Goal: Complete application form

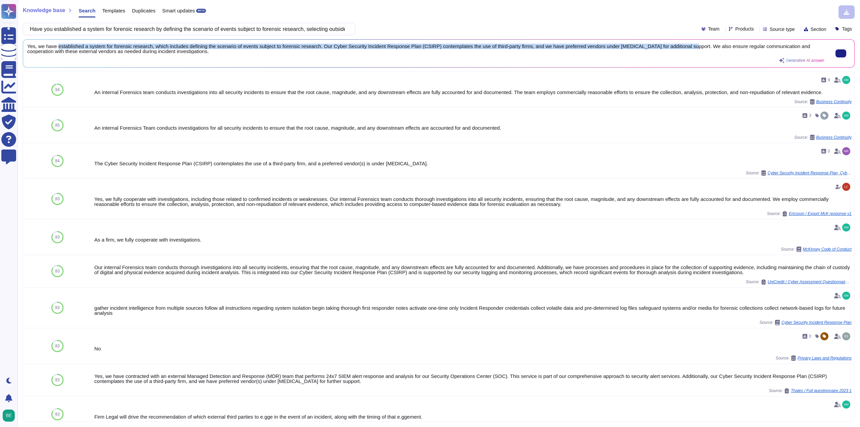
drag, startPoint x: 57, startPoint y: 46, endPoint x: 678, endPoint y: 44, distance: 621.4
click at [678, 44] on span "Yes, we have established a system for forensic research, which includes definin…" at bounding box center [425, 49] width 797 height 10
copy span "established a system for forensic research, which includes defining the scenari…"
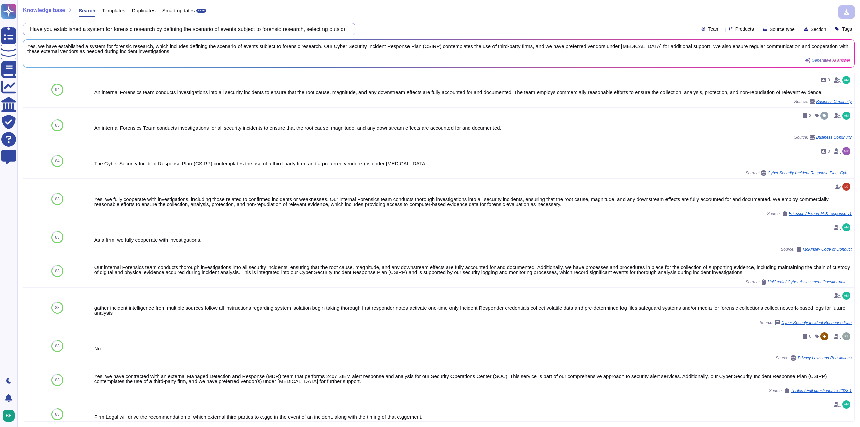
click at [275, 32] on input "Have you established a system for forensic research by defining the scenario of…" at bounding box center [188, 29] width 322 height 12
paste input "In order to prevent illegal entry, bringing in hazardous materials and taking o…"
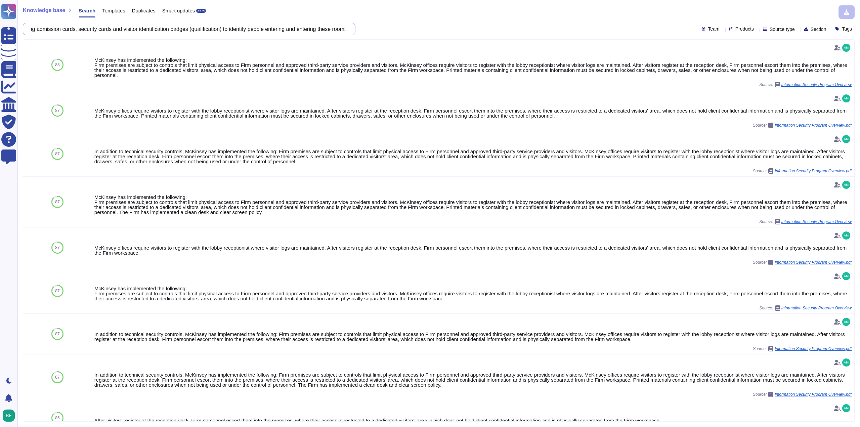
scroll to position [0, 592]
drag, startPoint x: 309, startPoint y: 30, endPoint x: 340, endPoint y: 33, distance: 31.3
click at [340, 33] on input "In order to prevent illegal entry, bringing in hazardous materials and taking o…" at bounding box center [188, 29] width 322 height 12
click at [400, 17] on div "Knowledge base Search Templates Duplicates Smart updates BETA" at bounding box center [436, 11] width 827 height 13
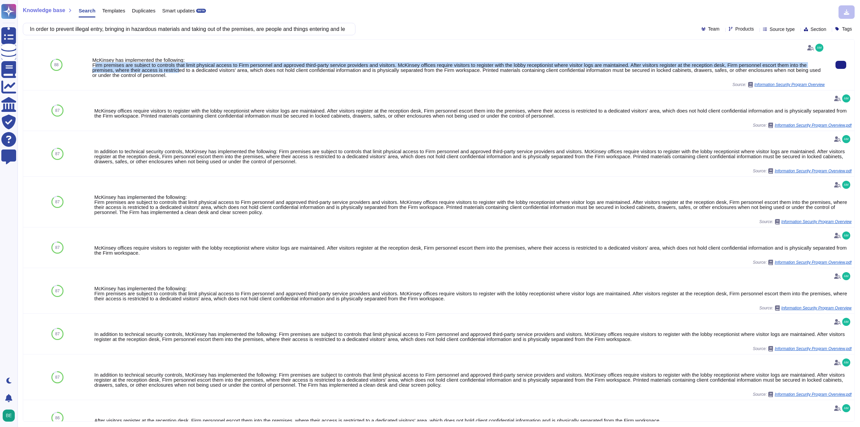
drag, startPoint x: 93, startPoint y: 66, endPoint x: 177, endPoint y: 71, distance: 83.5
click at [177, 71] on div "McKinsey has implemented the following: Firm premises are subject to controls t…" at bounding box center [458, 67] width 732 height 20
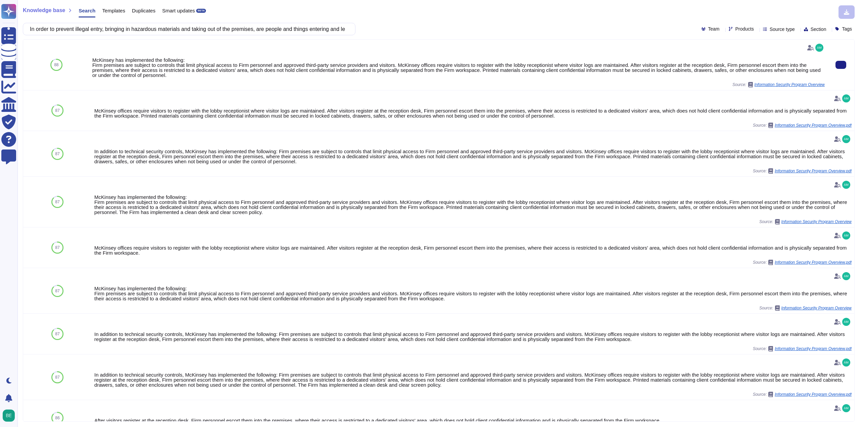
click at [92, 67] on div "McKinsey has implemented the following: Firm premises are subject to controls t…" at bounding box center [458, 67] width 732 height 20
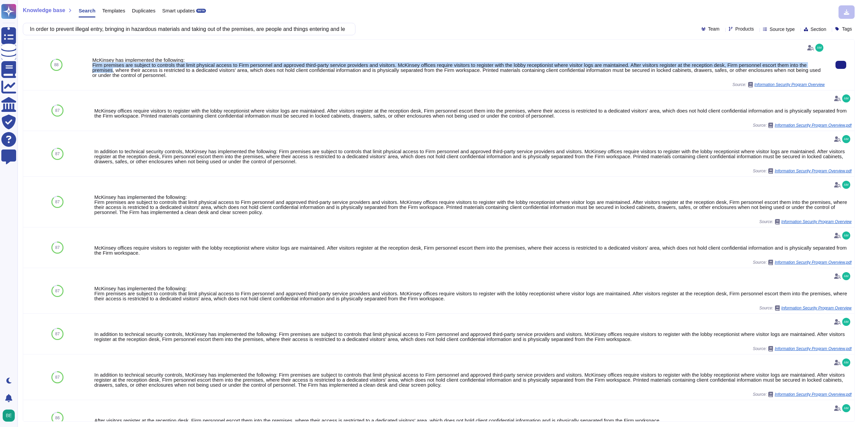
drag, startPoint x: 92, startPoint y: 67, endPoint x: 111, endPoint y: 72, distance: 19.5
click at [111, 72] on div "McKinsey has implemented the following: Firm premises are subject to controls t…" at bounding box center [458, 67] width 732 height 20
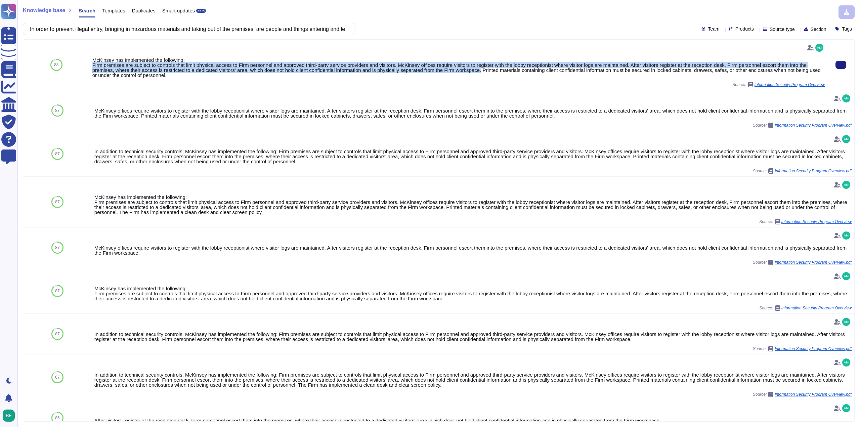
copy div "Firm premises are subject to controls that limit physical access to Firm person…"
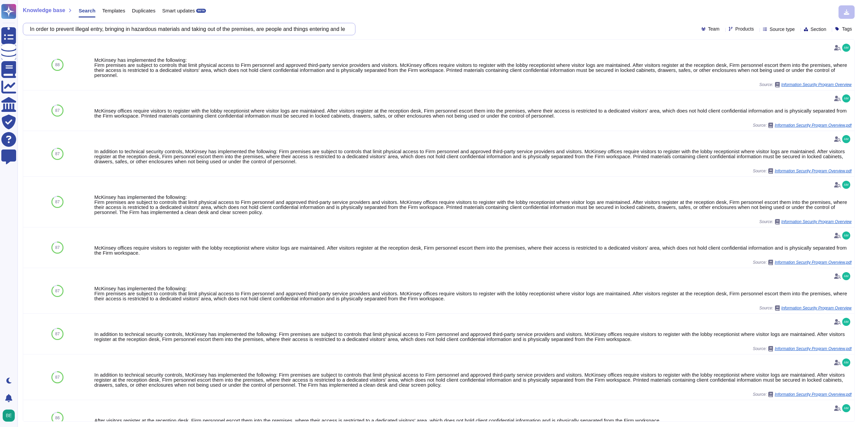
click at [238, 24] on input "In order to prevent illegal entry, bringing in hazardous materials and taking o…" at bounding box center [188, 29] width 322 height 12
click at [238, 23] on input "In order to prevent illegal entry, bringing in hazardous materials and taking o…" at bounding box center [188, 29] width 322 height 12
paste input "manage access (Identity Management) to various information resources, such as s…"
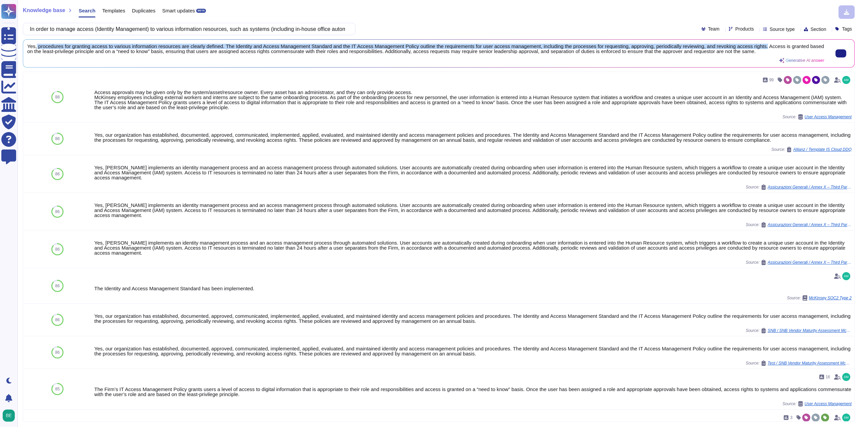
drag, startPoint x: 36, startPoint y: 45, endPoint x: 759, endPoint y: 45, distance: 723.6
click at [759, 45] on span "Yes, procedures for granting access to various information resources are clearl…" at bounding box center [425, 49] width 797 height 10
copy span "procedures for granting access to various information resources are clearly def…"
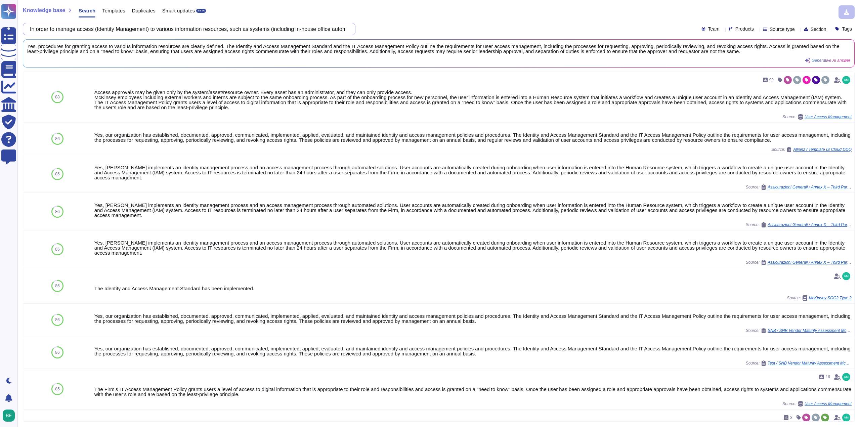
click at [262, 31] on input "In order to manage access (Identity Management) to various information resource…" at bounding box center [188, 29] width 322 height 12
paste input "How to issue, change, delete various IDs, 1 user and 1 system ID are issued in …"
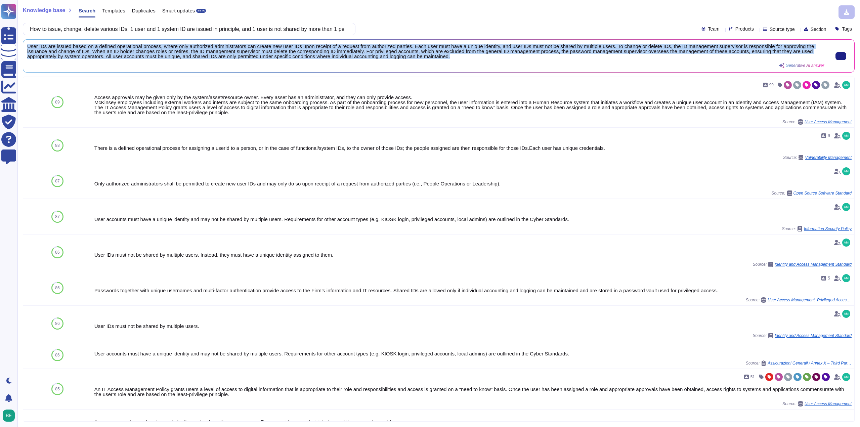
scroll to position [1, 0]
drag, startPoint x: 27, startPoint y: 45, endPoint x: 473, endPoint y: 57, distance: 446.9
click at [473, 57] on div "User IDs are issued based on a defined operational process, where only authoriz…" at bounding box center [438, 56] width 831 height 33
copy span "User IDs are issued based on a defined operational process, where only authoriz…"
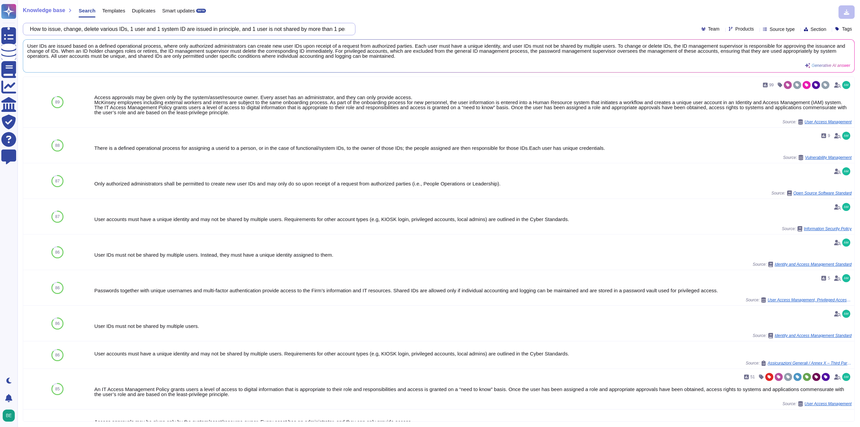
click at [257, 26] on input "How to issue, change, delete various IDs, 1 user and 1 system ID are issued in …" at bounding box center [188, 29] width 322 height 12
paste input "In the case that various ID inspection rules and passwords are [SECURITY_DATA] …"
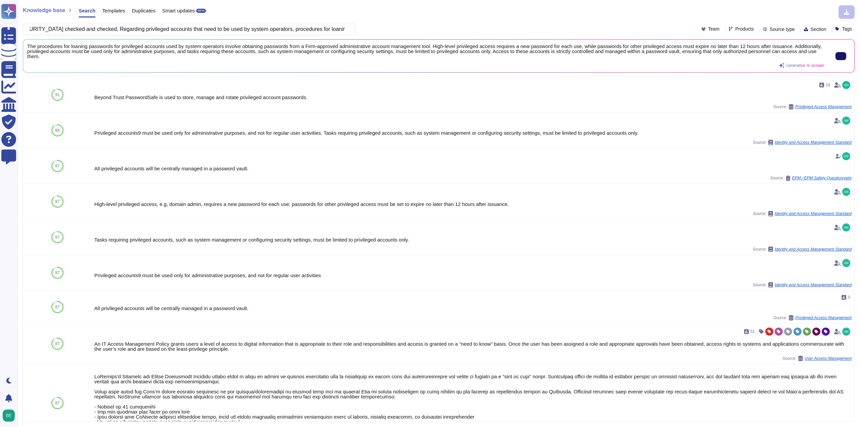
click at [841, 59] on button at bounding box center [840, 56] width 11 height 8
click at [227, 31] on input "In the case that various ID inspection rules and passwords are [SECURITY_DATA] …" at bounding box center [188, 29] width 322 height 12
click at [228, 30] on input "In the case that various ID inspection rules and passwords are [SECURITY_DATA] …" at bounding box center [188, 29] width 322 height 12
click at [229, 29] on input "In the case that various ID inspection rules and passwords are [SECURITY_DATA] …" at bounding box center [188, 29] width 322 height 12
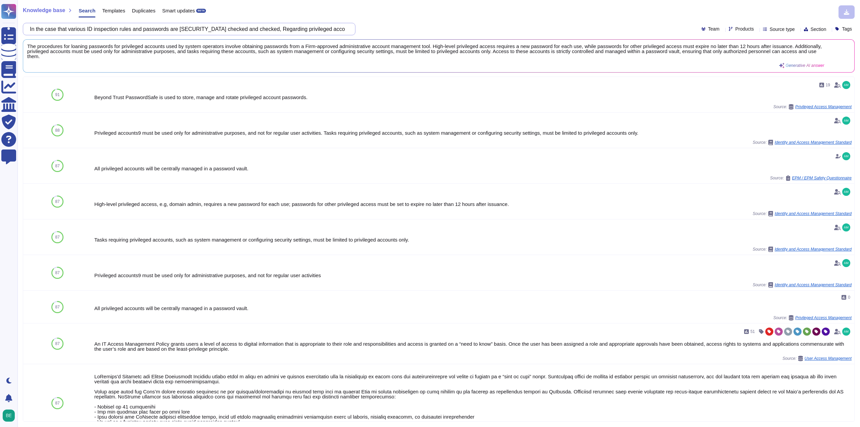
paste input "Require two-factor authentication when retaining authentication methods, person…"
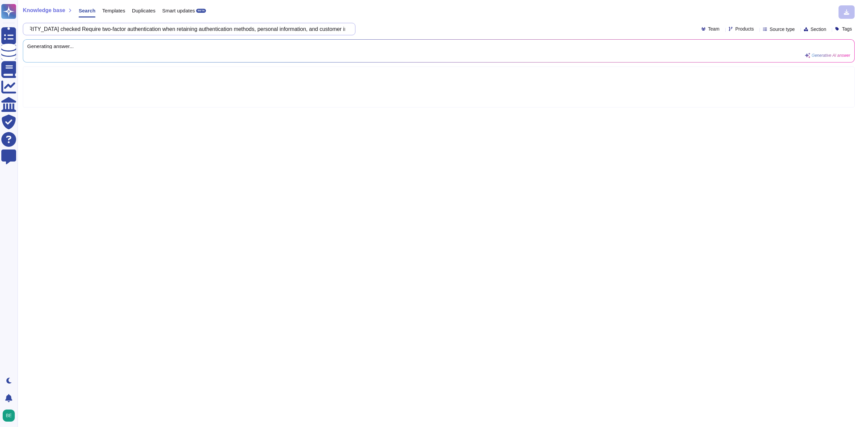
click at [229, 29] on input "In the case that various ID inspection rules and passwords are [SECURITY_DATA] …" at bounding box center [188, 29] width 322 height 12
paste input "Require two-factor authentication when retaining authentication methods, person…"
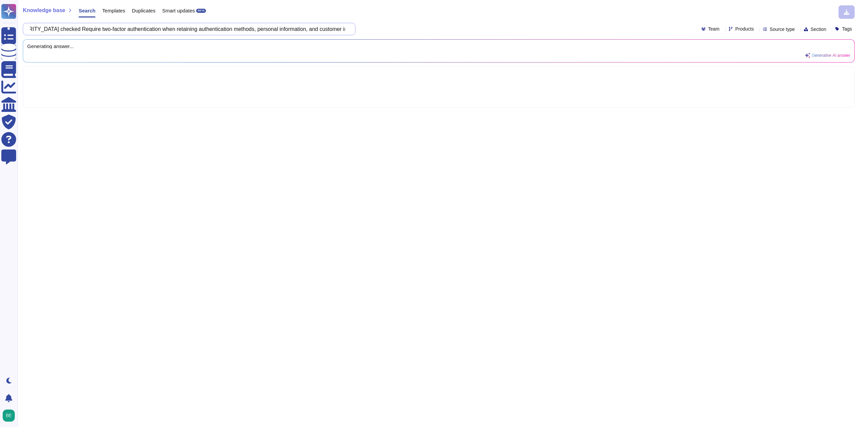
scroll to position [0, 0]
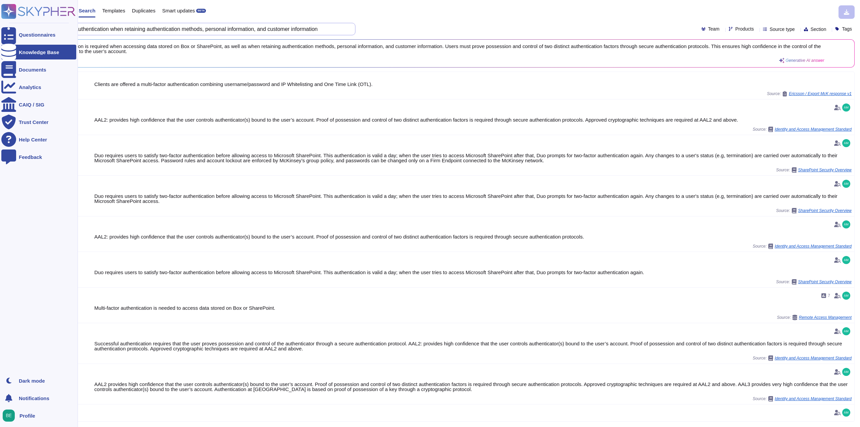
drag, startPoint x: 337, startPoint y: 28, endPoint x: 0, endPoint y: 77, distance: 340.9
click at [0, 77] on div "Questionnaires Knowledge Base Documents Analytics CAIQ / SIG Trust Center Help …" at bounding box center [430, 213] width 860 height 427
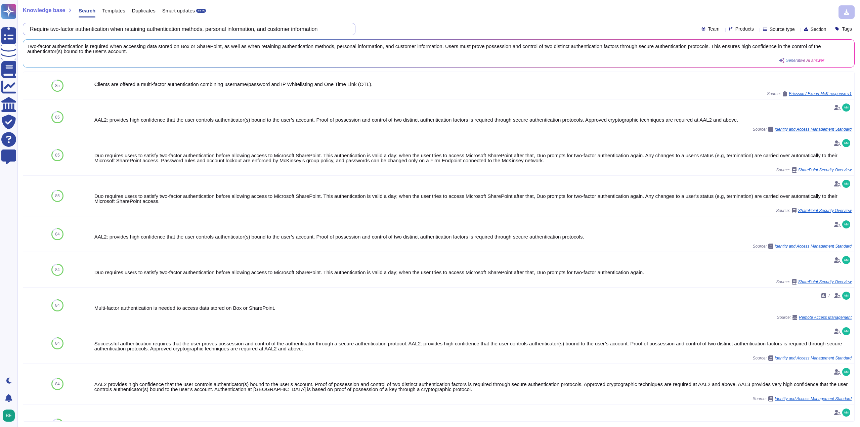
paste input "Are necessary measures taken to prevent the leakage of passwords and other info…"
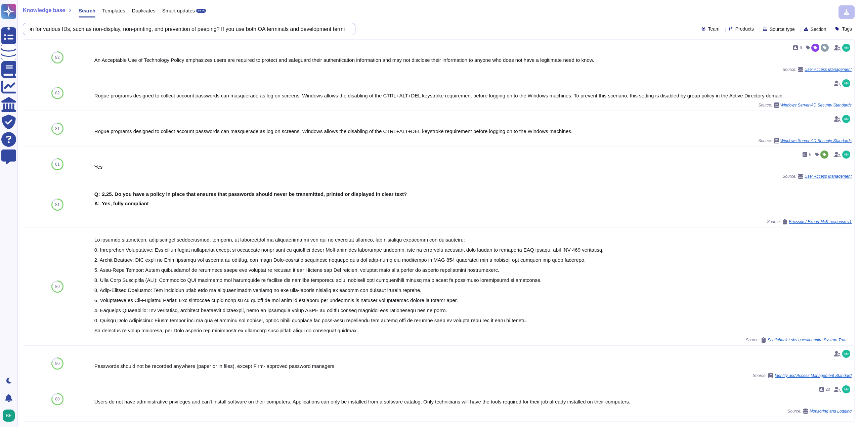
scroll to position [0, 294]
drag, startPoint x: 325, startPoint y: 26, endPoint x: 322, endPoint y: 19, distance: 8.0
click at [323, 19] on div "Knowledge base Search Templates Duplicates Smart updates BETA Are necessary mea…" at bounding box center [438, 213] width 842 height 427
click at [277, 19] on div "Knowledge base Search Templates Duplicates Smart updates BETA Are necessary mea…" at bounding box center [438, 213] width 842 height 427
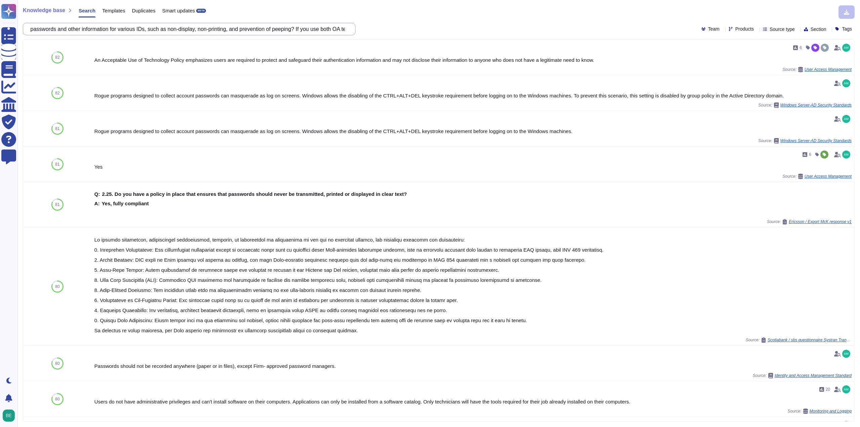
drag, startPoint x: 314, startPoint y: 30, endPoint x: 319, endPoint y: 26, distance: 6.9
click at [319, 26] on input "Are necessary measures taken to prevent the leakage of passwords and other info…" at bounding box center [188, 29] width 322 height 12
drag, startPoint x: 335, startPoint y: 28, endPoint x: 337, endPoint y: 25, distance: 3.6
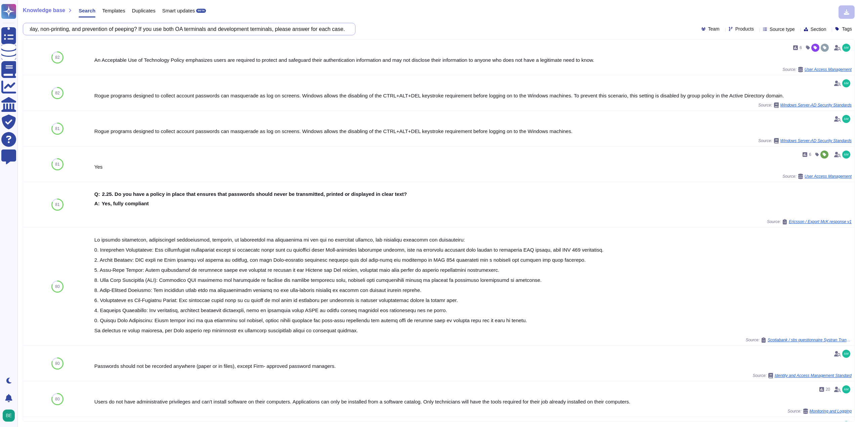
click at [337, 25] on input "Are necessary measures taken to prevent the leakage of passwords and other info…" at bounding box center [188, 29] width 322 height 12
click at [403, 27] on div "Are necessary measures taken to prevent the leakage of passwords and other info…" at bounding box center [439, 29] width 832 height 12
drag, startPoint x: 361, startPoint y: 28, endPoint x: 379, endPoint y: 28, distance: 17.5
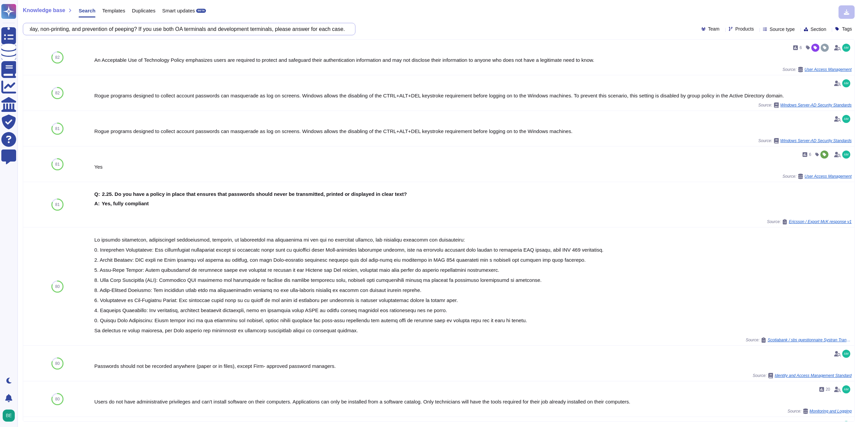
click at [379, 28] on div "Are necessary measures taken to prevent the leakage of passwords and other info…" at bounding box center [439, 29] width 832 height 12
click at [257, 28] on input "Are necessary measures taken to prevent the leakage of passwords and other info…" at bounding box center [188, 29] width 322 height 12
drag, startPoint x: 329, startPoint y: 29, endPoint x: 333, endPoint y: 27, distance: 4.2
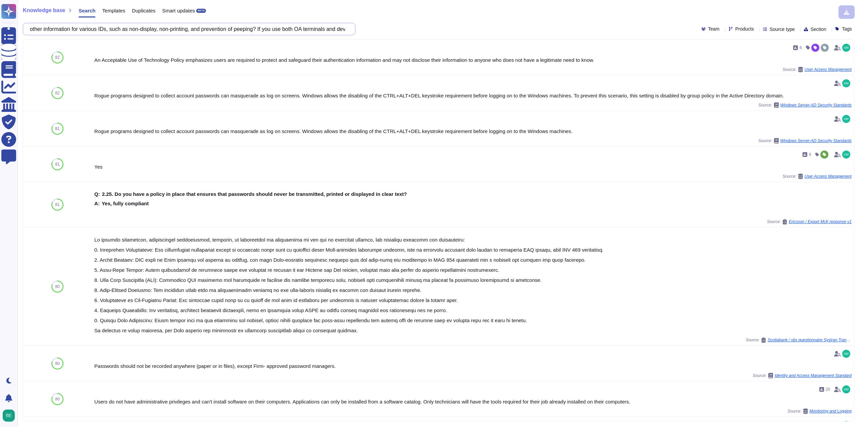
click at [333, 27] on input "Are necessary measures taken to prevent the leakage of passwords and other info…" at bounding box center [188, 29] width 322 height 12
click at [260, 26] on input "Are necessary measures taken to prevent the leakage of passwords and other info…" at bounding box center [188, 29] width 322 height 12
drag, startPoint x: 262, startPoint y: 28, endPoint x: 390, endPoint y: 29, distance: 128.0
click at [390, 29] on div "Are necessary measures taken to prevent the leakage of passwords and other info…" at bounding box center [439, 29] width 832 height 12
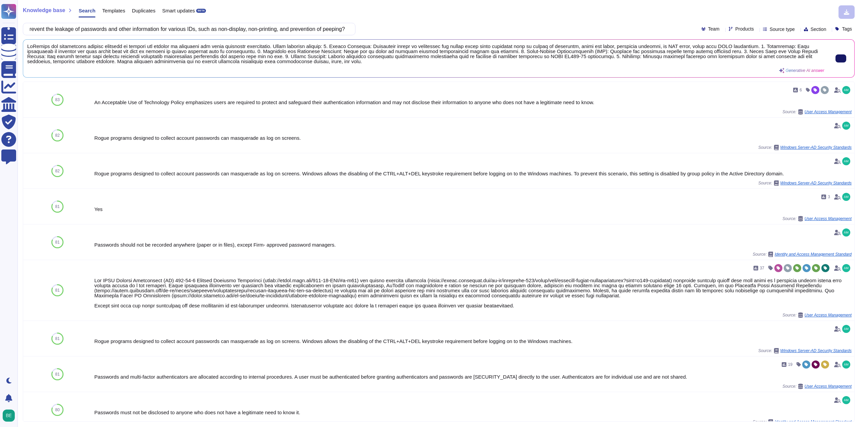
scroll to position [0, 0]
click at [842, 61] on button at bounding box center [840, 58] width 11 height 8
click at [186, 28] on input "Are necessary measures taken to prevent the leakage of passwords and other info…" at bounding box center [188, 29] width 322 height 12
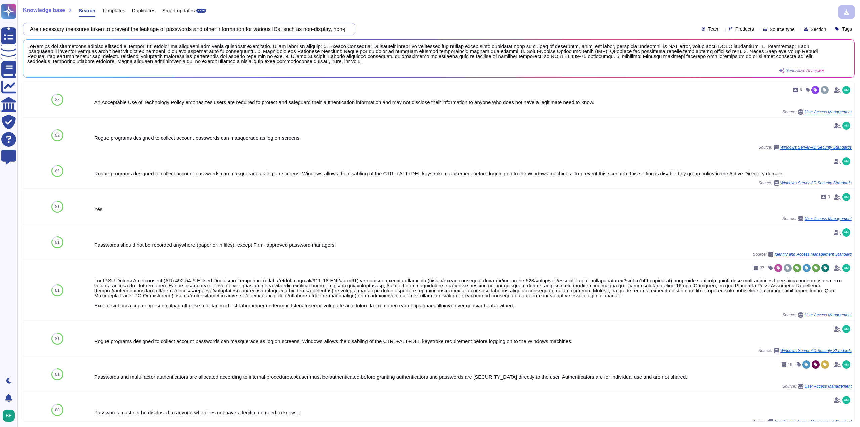
paste input "Have the passwords under the various IDs been forced to change upon first login"
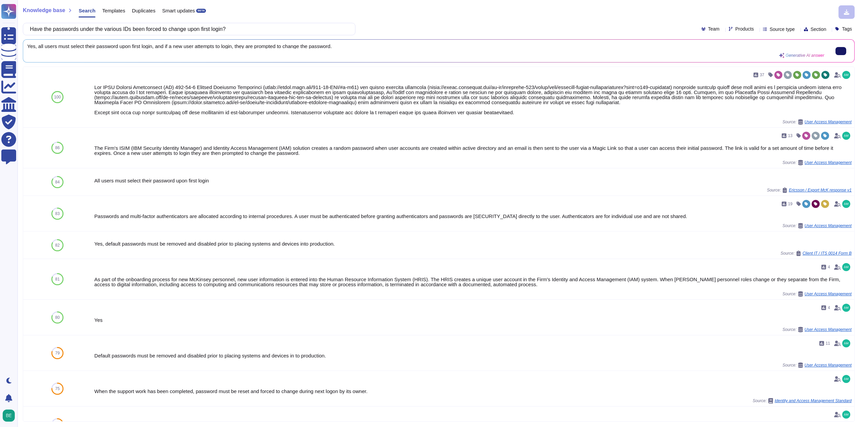
click at [841, 52] on button at bounding box center [840, 51] width 11 height 8
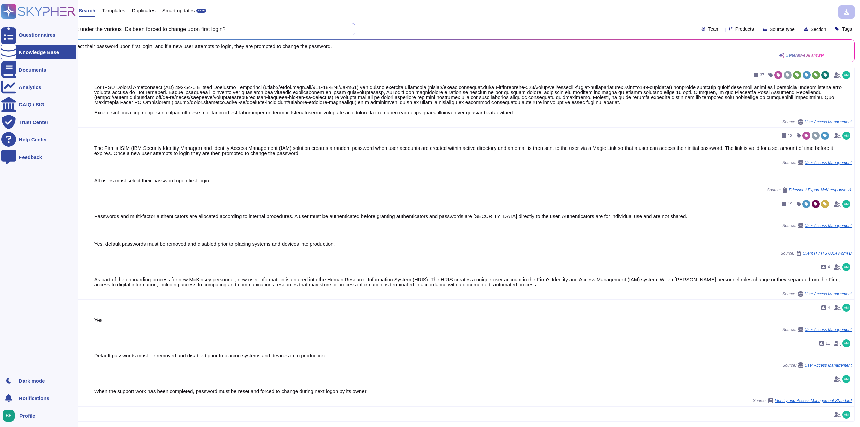
drag, startPoint x: 268, startPoint y: 27, endPoint x: 0, endPoint y: 37, distance: 267.9
click at [0, 37] on div "Questionnaires Knowledge Base Documents Analytics CAIQ / SIG Trust Center Help …" at bounding box center [430, 213] width 860 height 427
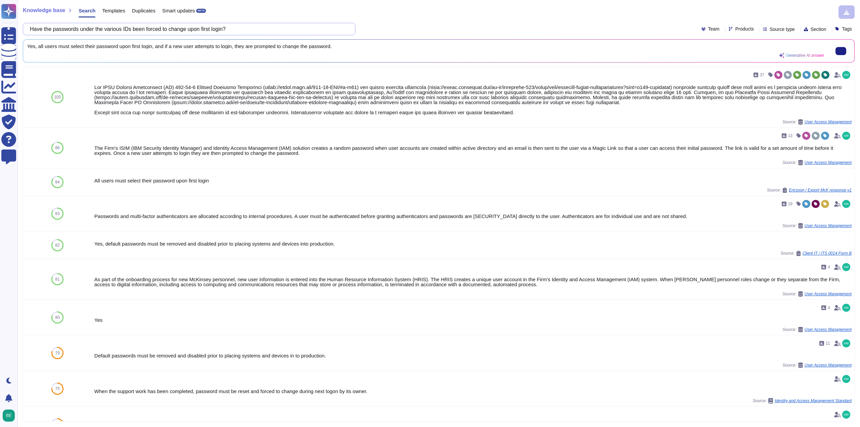
paste input "s the status of each type of ID been checked on a regular basis in accordance w…"
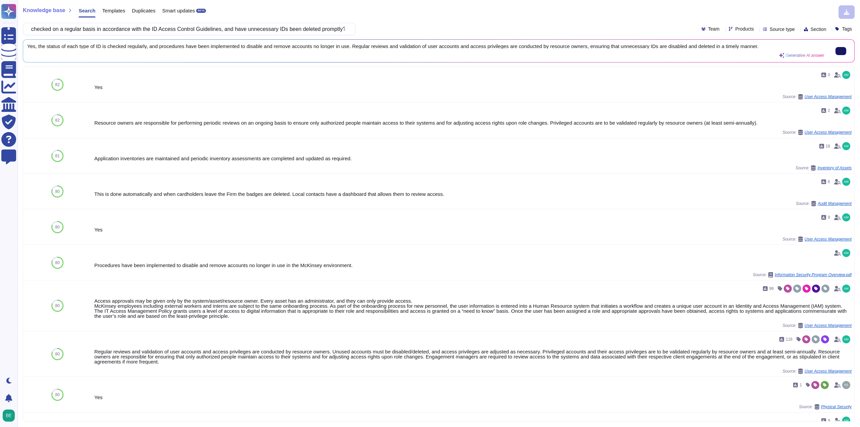
click at [843, 51] on button at bounding box center [840, 51] width 11 height 8
click at [232, 31] on input "Has the status of each type of ID been checked on a regular basis in accordance…" at bounding box center [188, 29] width 322 height 12
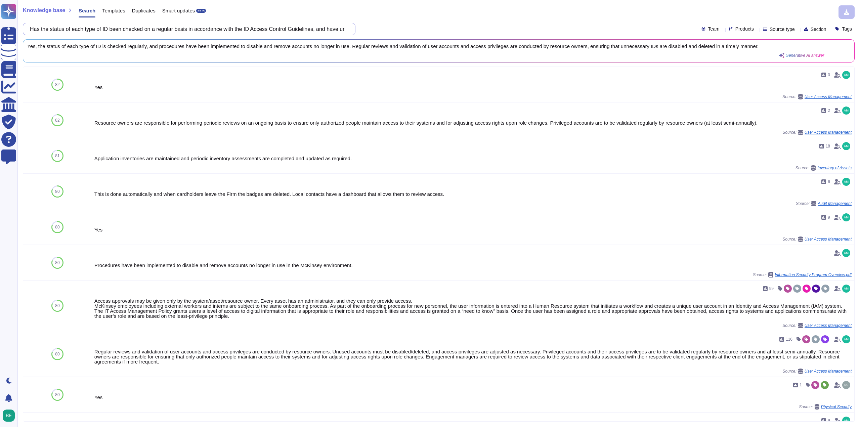
paste input "password policy enforcement been implemented for various identities to prevent …"
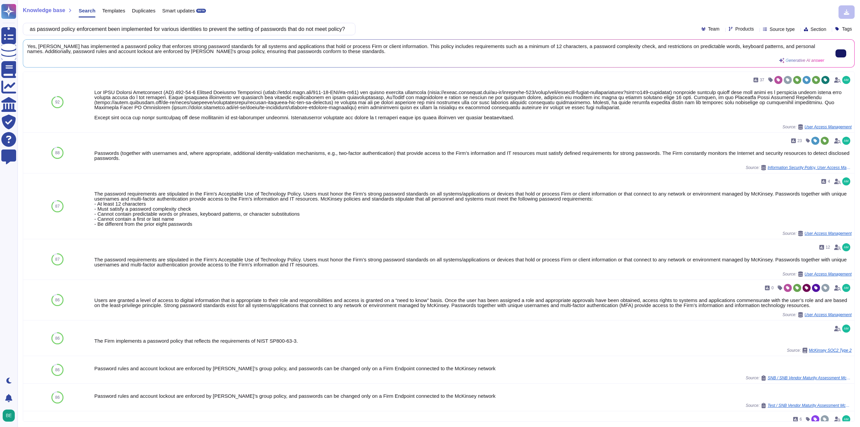
click at [840, 49] on button at bounding box center [840, 53] width 11 height 8
click at [235, 26] on input "Has password policy enforcement been implemented for various identities to prev…" at bounding box center [188, 29] width 322 height 12
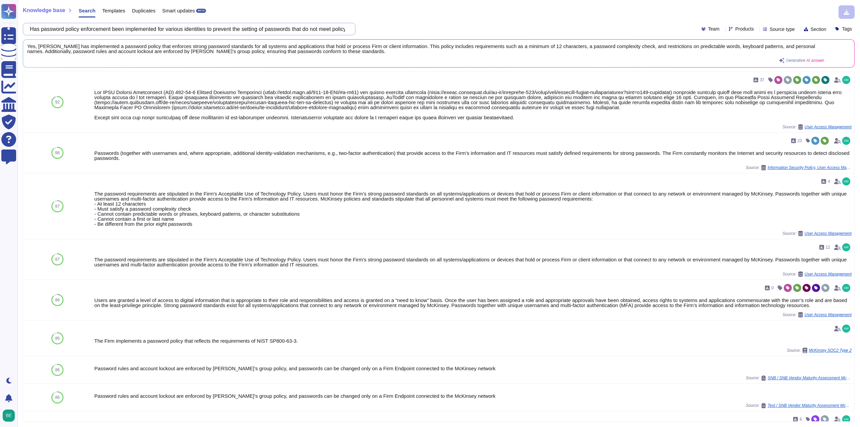
paste input "If there are more than a certain number of incorrect entries (5 times in a row)…"
click at [51, 50] on span "Yes, [PERSON_NAME] has implemented a password policy that enforces strong passw…" at bounding box center [425, 49] width 797 height 10
drag, startPoint x: 309, startPoint y: 27, endPoint x: 368, endPoint y: 28, distance: 59.8
click at [368, 28] on div "Has password policy enforcement been implemented for various identities to prev…" at bounding box center [439, 29] width 832 height 12
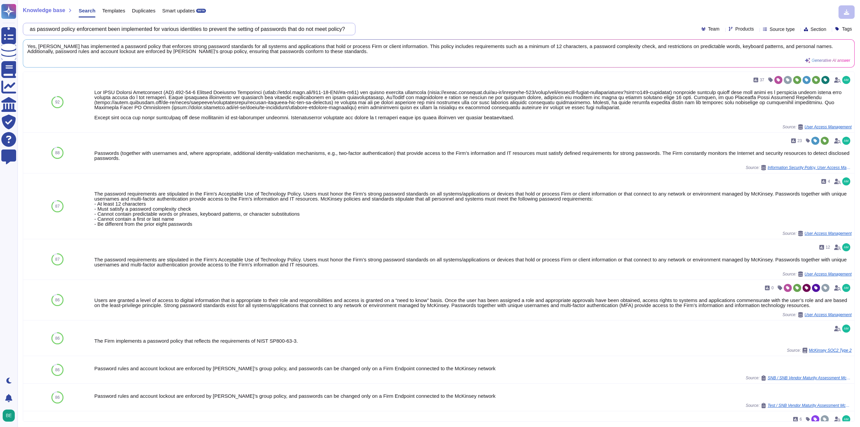
click at [345, 27] on input "Has password policy enforcement been implemented for various identities to prev…" at bounding box center [188, 29] width 322 height 12
click at [345, 29] on input "Has password policy enforcement been implemented for various identities to prev…" at bounding box center [188, 29] width 322 height 12
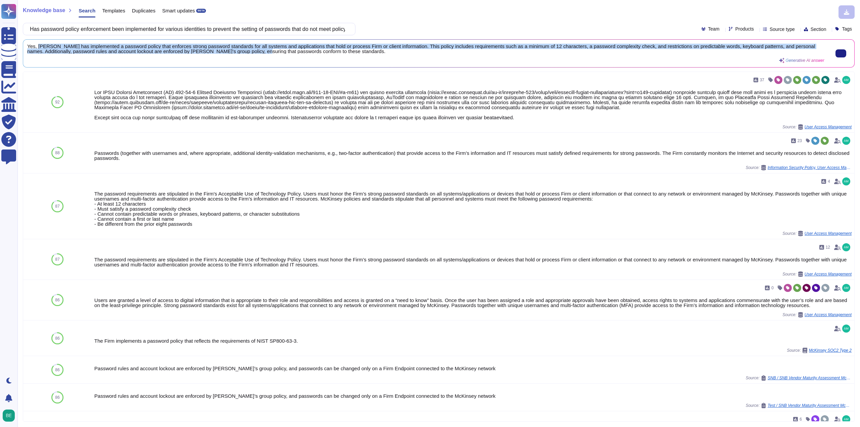
scroll to position [1, 0]
drag, startPoint x: 38, startPoint y: 46, endPoint x: 431, endPoint y: 57, distance: 393.2
click at [431, 57] on div "Yes, [PERSON_NAME] has implemented a password policy that enforces strong passw…" at bounding box center [425, 53] width 797 height 19
copy span "McKinsey has implemented a password policy that enforces strong password standa…"
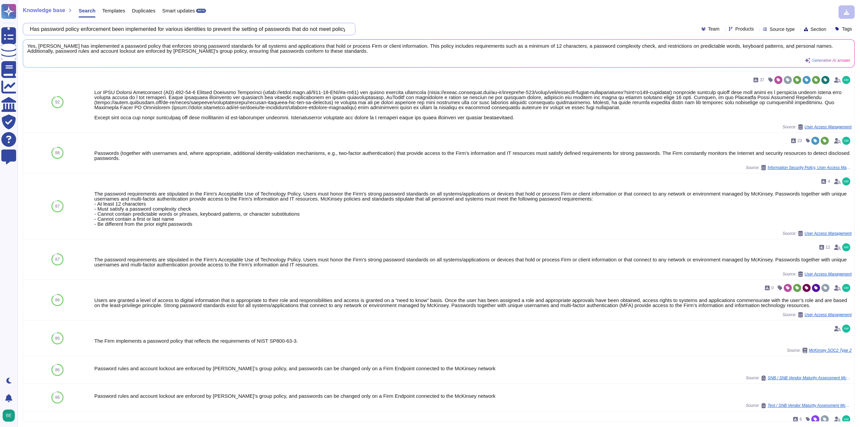
click at [227, 27] on input "Has password policy enforcement been implemented for various identities to prev…" at bounding box center [188, 29] width 322 height 12
paste input "Are password lending procedures clearly defined for privileged accounts that ne…"
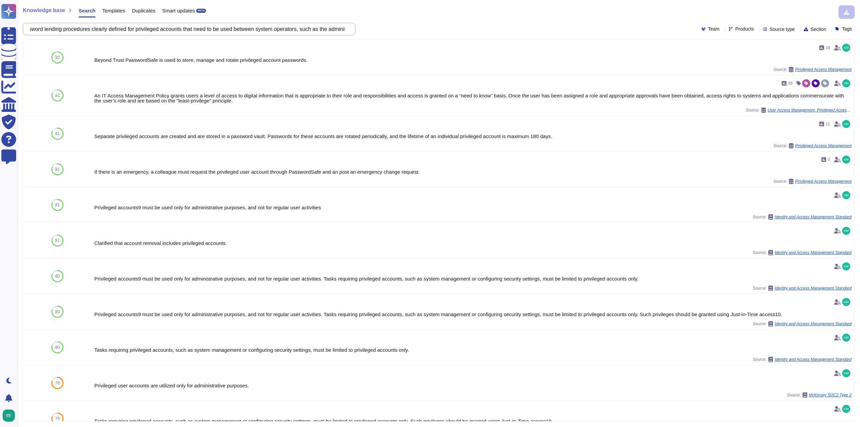
scroll to position [0, 113]
drag, startPoint x: 330, startPoint y: 29, endPoint x: 356, endPoint y: 30, distance: 25.6
click at [356, 30] on div "Are password lending procedures clearly defined for privileged accounts that ne…" at bounding box center [439, 29] width 832 height 12
click at [249, 24] on input "Are password lending procedures clearly defined for privileged accounts that ne…" at bounding box center [188, 29] width 322 height 12
drag, startPoint x: 210, startPoint y: 28, endPoint x: 343, endPoint y: 27, distance: 133.0
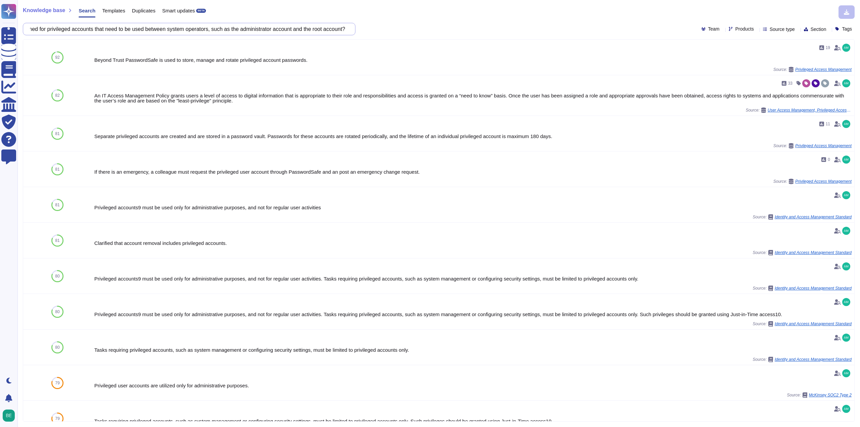
click at [343, 27] on input "Are password lending procedures clearly defined for privileged accounts that ne…" at bounding box center [188, 29] width 322 height 12
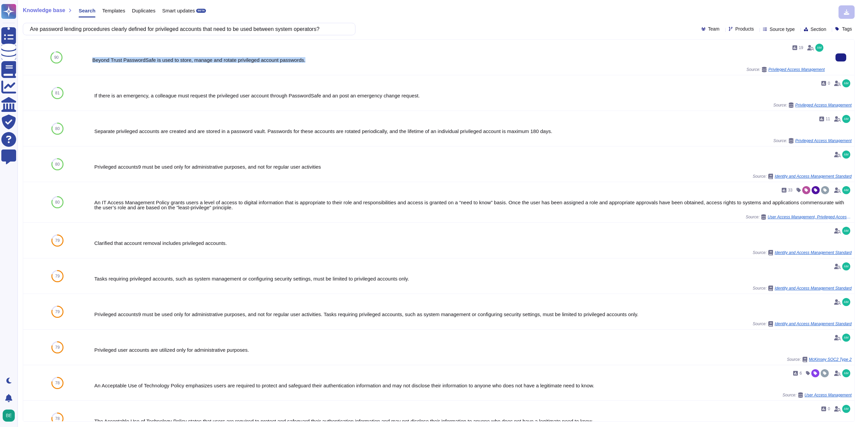
drag, startPoint x: 91, startPoint y: 59, endPoint x: 373, endPoint y: 61, distance: 281.8
click at [373, 61] on div "19 Beyond Trust PasswordSafe is used to store, manage and rotate privileged acc…" at bounding box center [459, 57] width 738 height 35
copy div "Beyond Trust PasswordSafe is used to store, manage and rotate privileged accoun…"
click at [273, 30] on input "Are password lending procedures clearly defined for privileged accounts that ne…" at bounding box center [188, 29] width 322 height 12
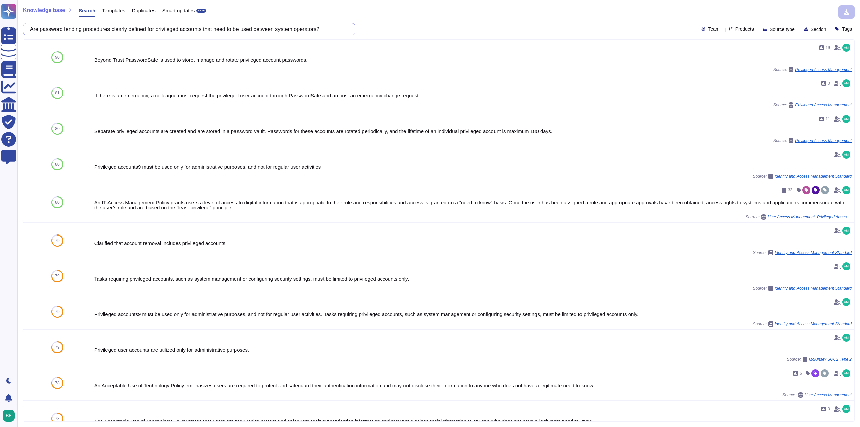
click at [273, 30] on input "Are password lending procedures clearly defined for privileged accounts that ne…" at bounding box center [188, 29] width 322 height 12
paste input "Do you take measures such as encryption to prevent the password of the privileg…"
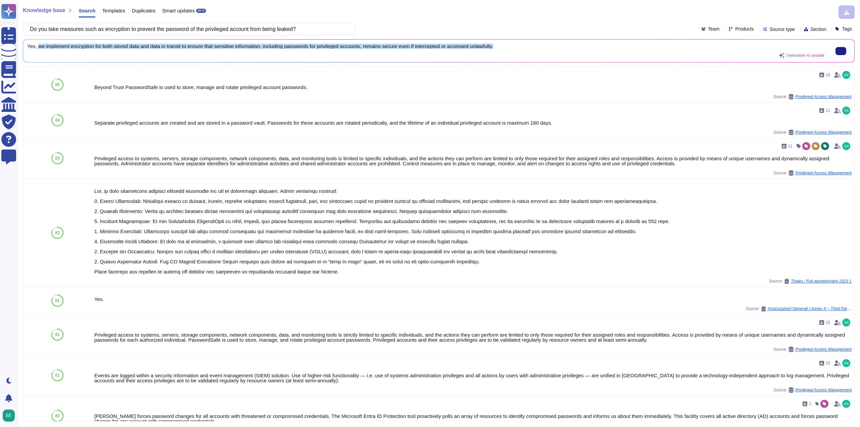
drag, startPoint x: 38, startPoint y: 45, endPoint x: 528, endPoint y: 48, distance: 489.4
click at [528, 48] on span "Yes, we implement encryption for both stored data and data in transit to ensure…" at bounding box center [425, 46] width 797 height 5
copy span "we implement encryption for both stored data and data in transit to ensure that…"
click at [244, 29] on input "Do you take measures such as encryption to prevent the password of the privileg…" at bounding box center [188, 29] width 322 height 12
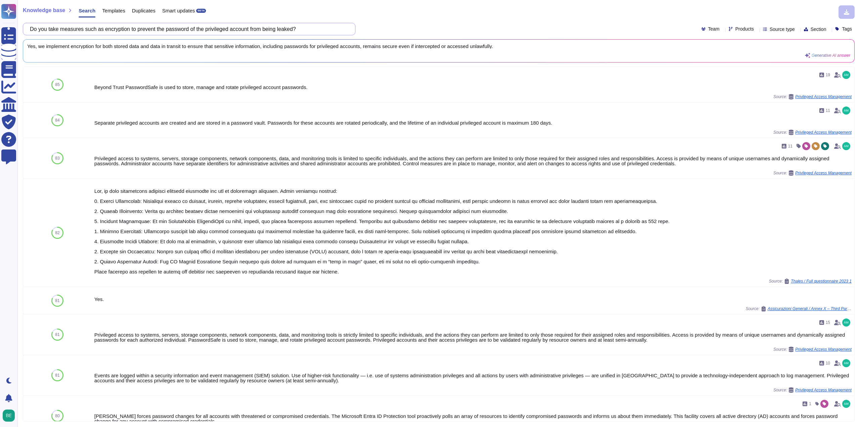
click at [244, 29] on input "Do you take measures such as encryption to prevent the password of the privileg…" at bounding box center [188, 29] width 322 height 12
paste input "Have you established log monitoring procedures for managing the access status o…"
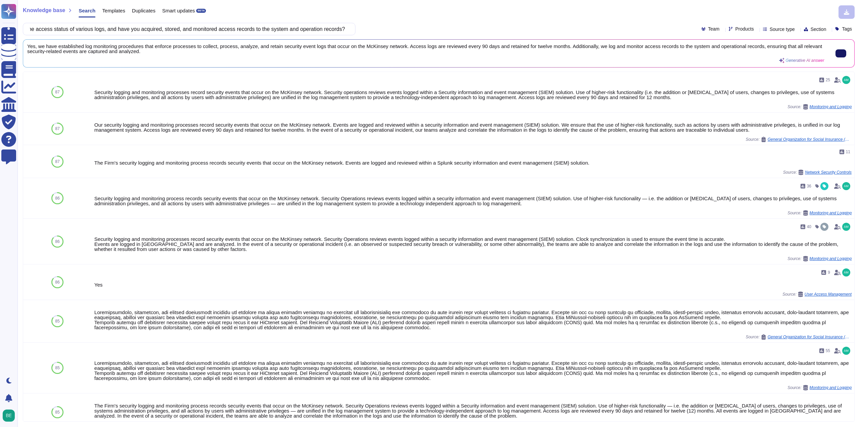
click at [840, 56] on button at bounding box center [840, 53] width 11 height 8
click at [248, 32] on input "Have you established log monitoring procedures for managing the access status o…" at bounding box center [188, 29] width 322 height 12
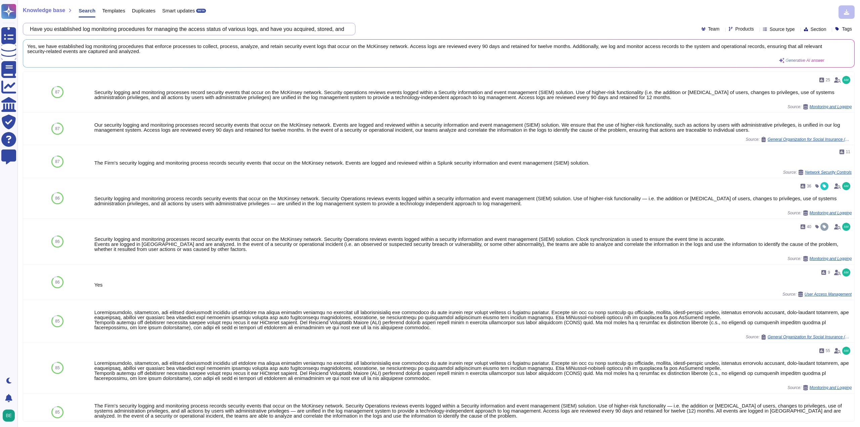
paste input "Based on log monitoring guidelines, are definitions for external and internal i…"
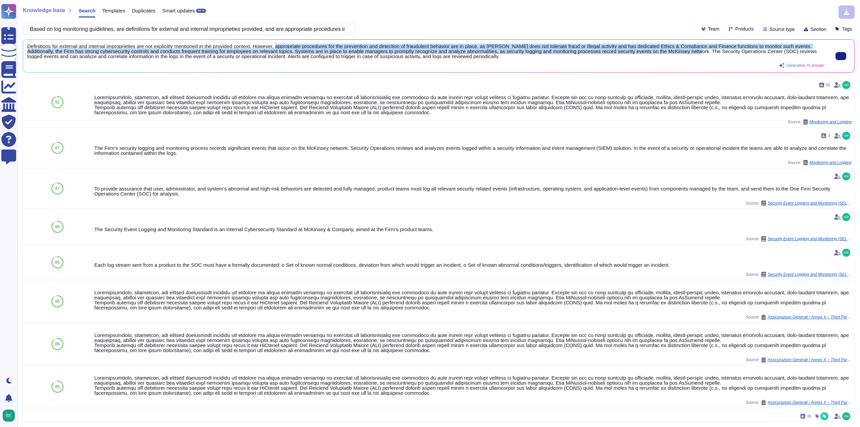
drag, startPoint x: 277, startPoint y: 45, endPoint x: 709, endPoint y: 50, distance: 431.3
click at [709, 50] on span "Definitions for external and internal improprieties are not explicitly mentione…" at bounding box center [425, 51] width 797 height 15
copy span "appropriate procedures for the prevention and detection of fraudulent behavior …"
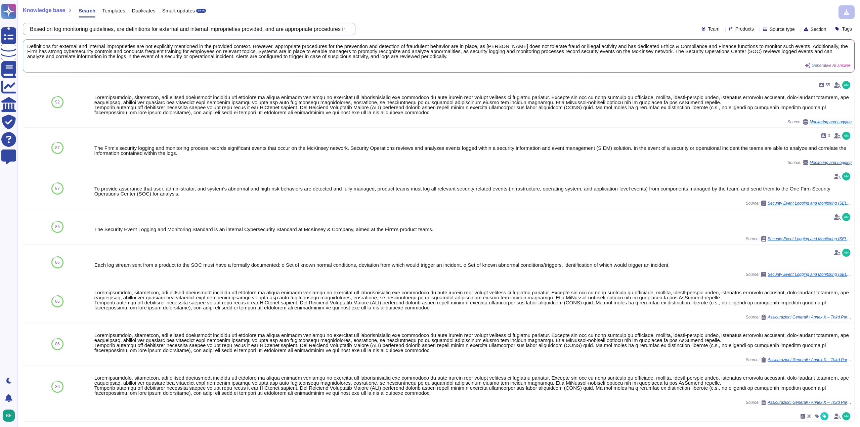
click at [272, 28] on input "Based on log monitoring guidelines, are definitions for external and internal i…" at bounding box center [188, 29] width 322 height 12
paste input "Does the contract specify how to manage the various data (Various data provided…"
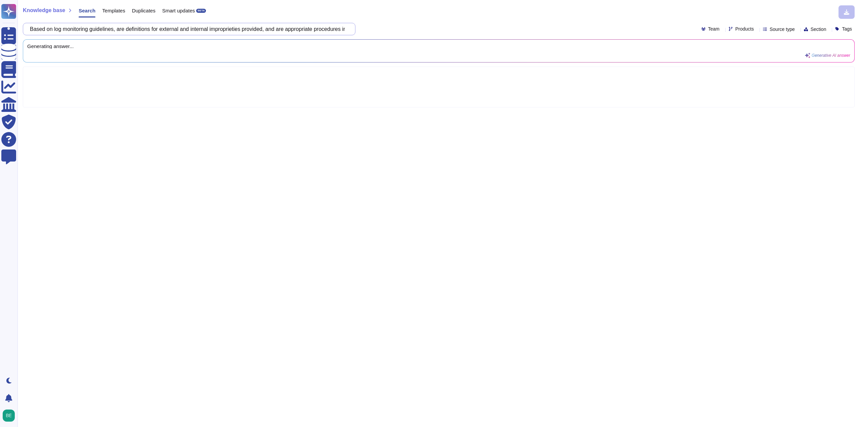
scroll to position [0, 118]
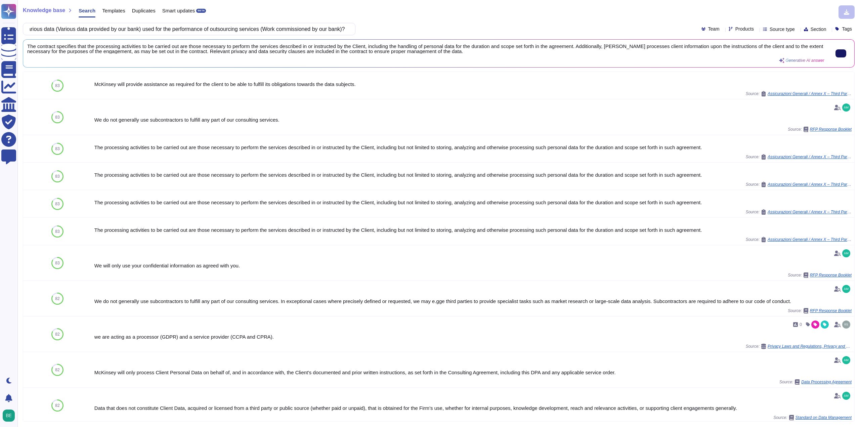
click at [841, 53] on icon at bounding box center [841, 53] width 0 height 0
click at [232, 26] on input "Does the contract specify how to manage the various data (Various data provided…" at bounding box center [188, 29] width 322 height 12
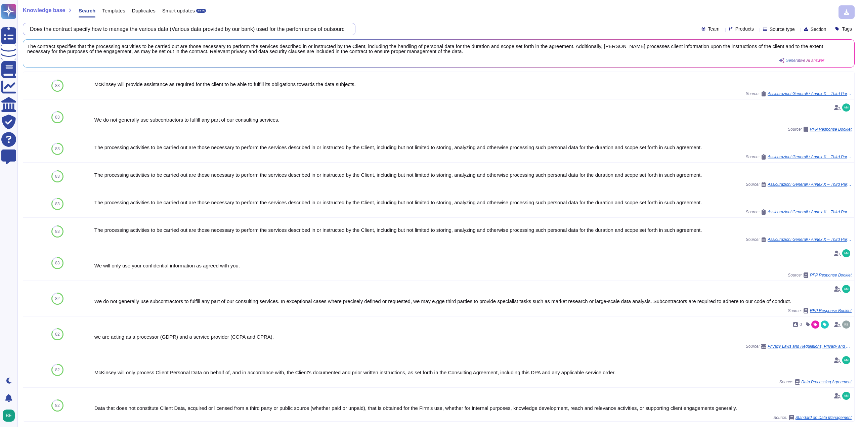
paste input "Are you checking the support period of the hardware used in the information sys…"
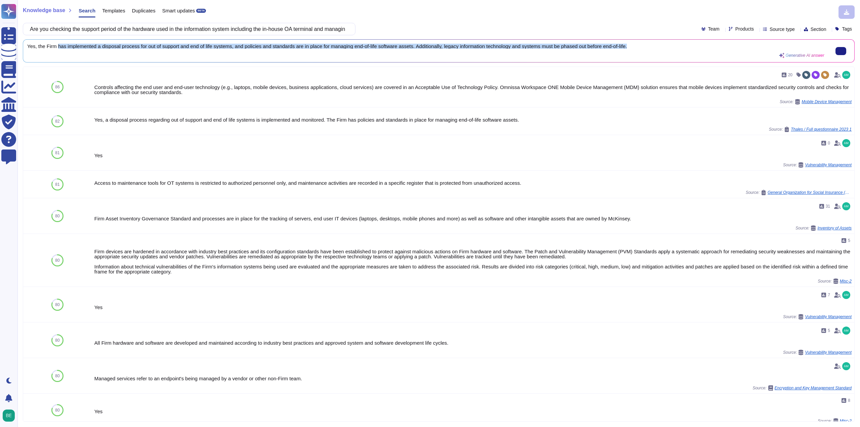
drag, startPoint x: 57, startPoint y: 46, endPoint x: 655, endPoint y: 46, distance: 597.3
click at [655, 46] on span "Yes, the Firm has implemented a disposal process for out of support and end of …" at bounding box center [425, 46] width 797 height 5
copy span "has implemented a disposal process for out of support and end of life systems, …"
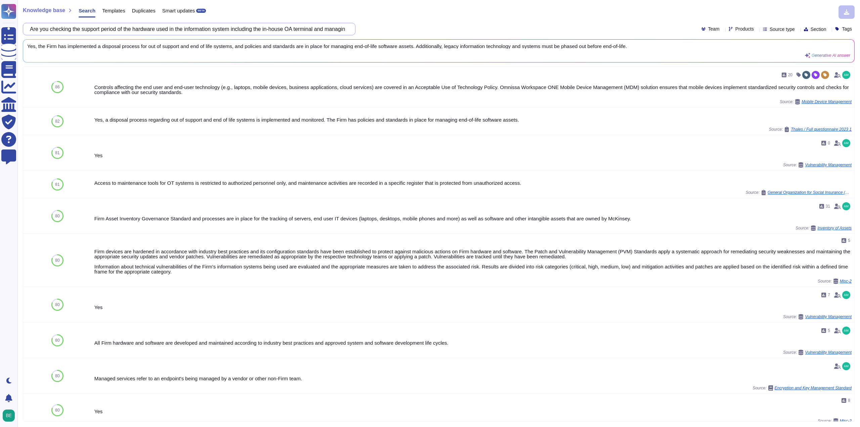
click at [220, 28] on input "Are you checking the support period of the hardware used in the information sys…" at bounding box center [188, 29] width 322 height 12
paste input "soft"
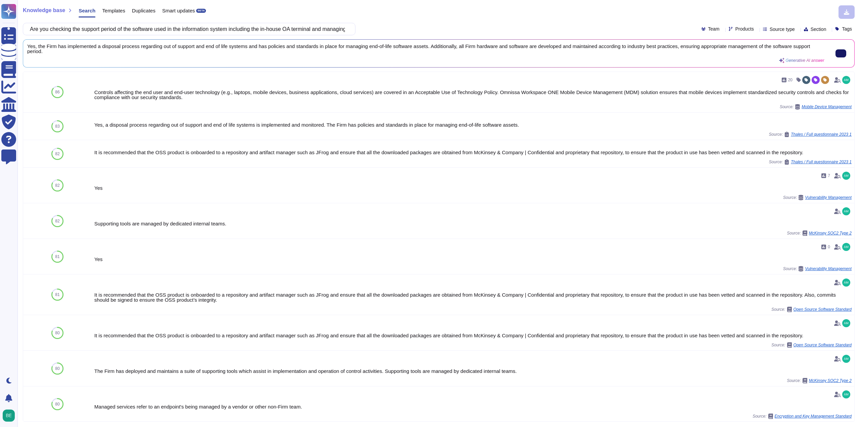
click at [835, 50] on button at bounding box center [840, 53] width 11 height 8
click at [230, 33] on input "Are you checking the support period of the software used in the information sys…" at bounding box center [188, 29] width 322 height 12
paste input "Do you have measures in place to detect the presence or absence of computer vir…"
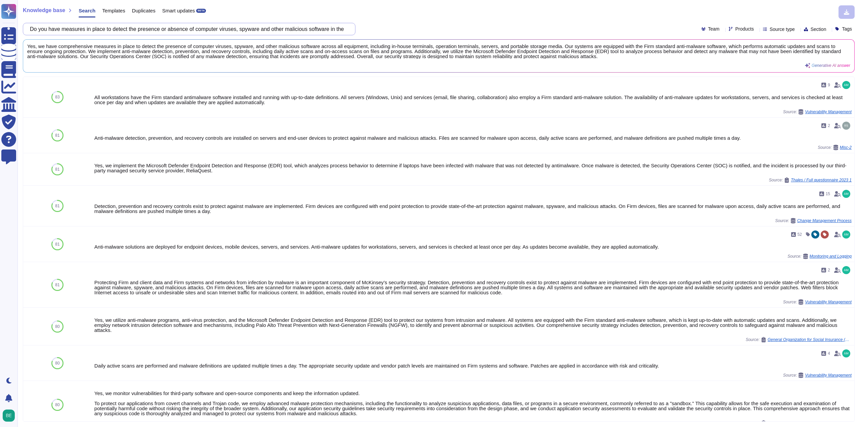
click at [203, 31] on input "Do you have measures in place to detect the presence or absence of computer vir…" at bounding box center [188, 29] width 322 height 12
paste input "text"
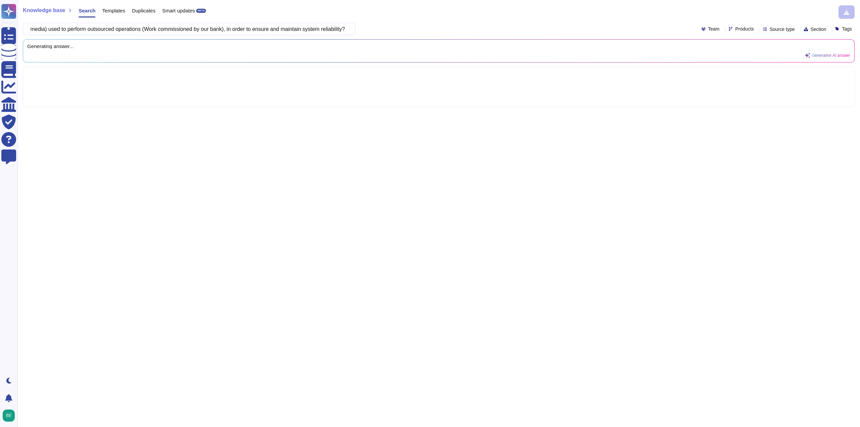
click at [458, 17] on div "Knowledge base Search Templates Duplicates Smart updates BETA" at bounding box center [436, 11] width 827 height 13
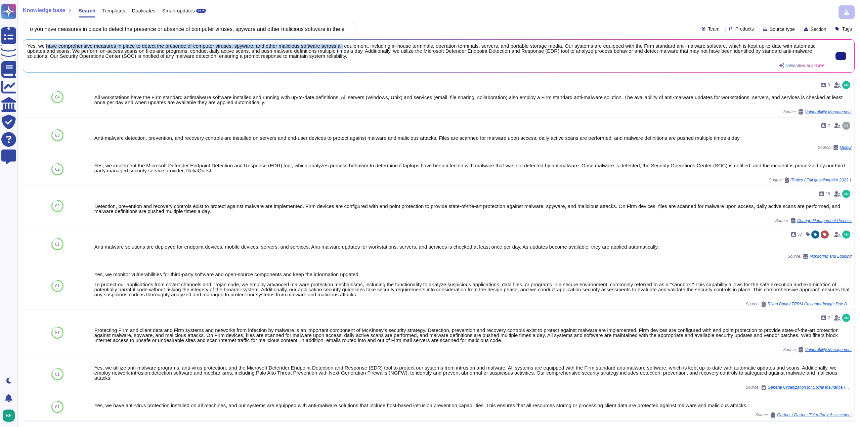
scroll to position [0, 0]
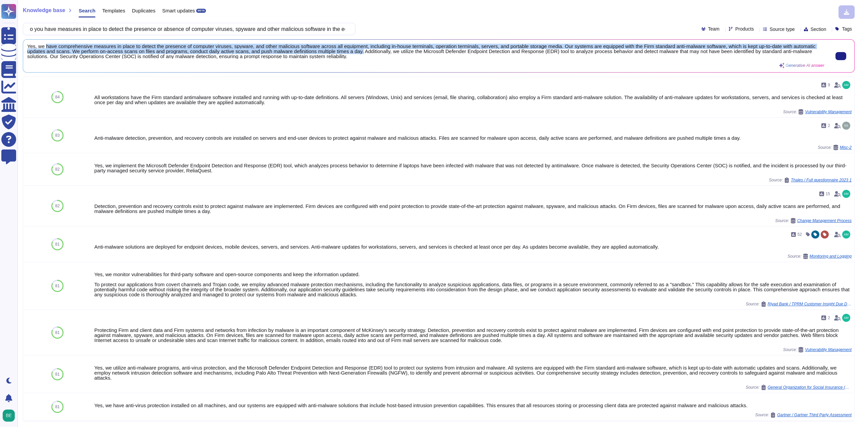
drag, startPoint x: 44, startPoint y: 46, endPoint x: 359, endPoint y: 51, distance: 315.5
click at [359, 51] on span "Yes, we have comprehensive measures in place to detect the presence of computer…" at bounding box center [425, 51] width 797 height 15
copy span "have comprehensive measures in place to detect the presence of computer viruses…"
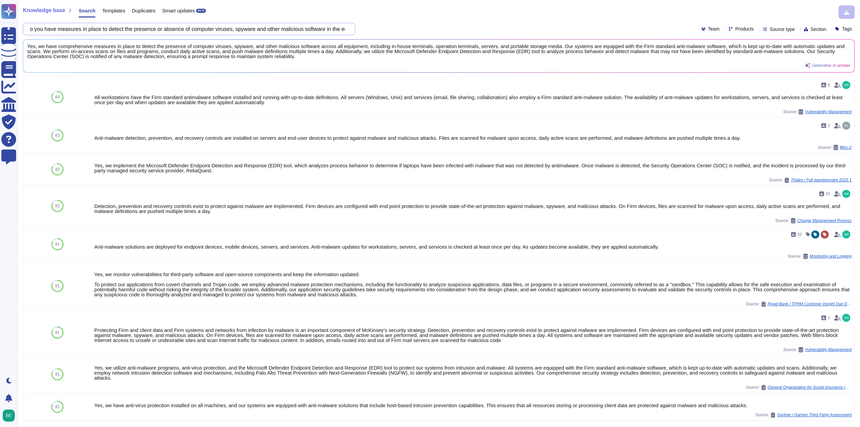
click at [225, 32] on input "o you have measures in place to detect the presence or absence of computer viru…" at bounding box center [188, 29] width 322 height 12
paste input "In order to prevent damage from computer viruses and other malicious programs a…"
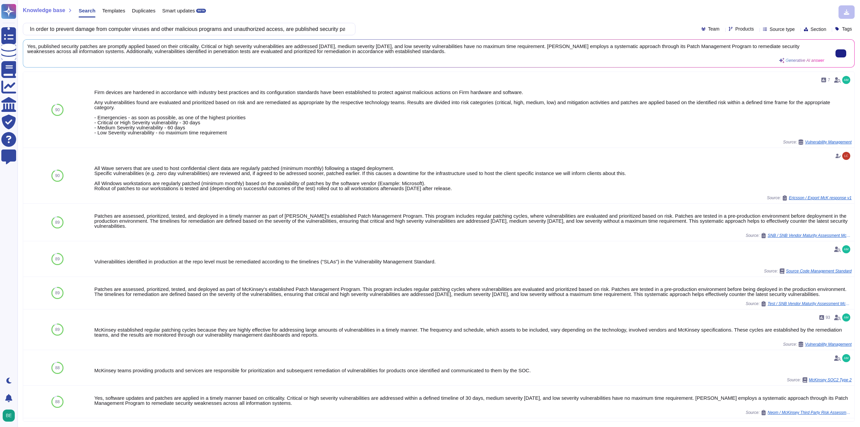
scroll to position [1, 0]
drag, startPoint x: 27, startPoint y: 45, endPoint x: 508, endPoint y: 53, distance: 481.4
click at [508, 53] on div "Yes, published security patches are promptly applied based on their criticality…" at bounding box center [438, 54] width 831 height 28
click at [213, 26] on input "In order to prevent damage from computer viruses and other malicious programs a…" at bounding box center [188, 29] width 322 height 12
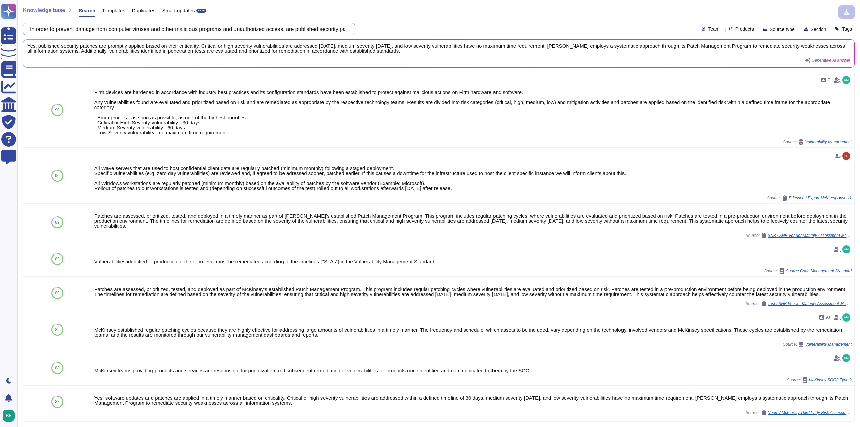
click at [213, 26] on input "In order to prevent damage from computer viruses and other malicious programs a…" at bounding box center [188, 29] width 322 height 12
paste input "Do you always collect the latest security information from vendors and implemen…"
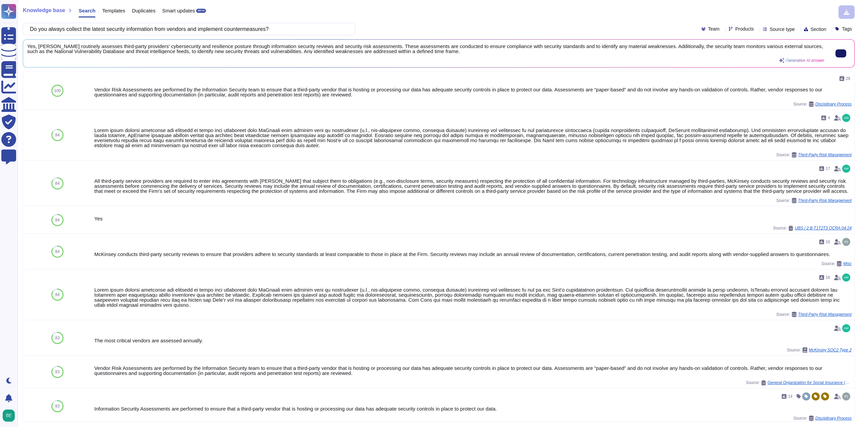
click at [235, 31] on input "Do you always collect the latest security information from vendors and implemen…" at bounding box center [188, 29] width 322 height 12
paste input "For systems that distribute programs to terminals, etc., in order to ensure the…"
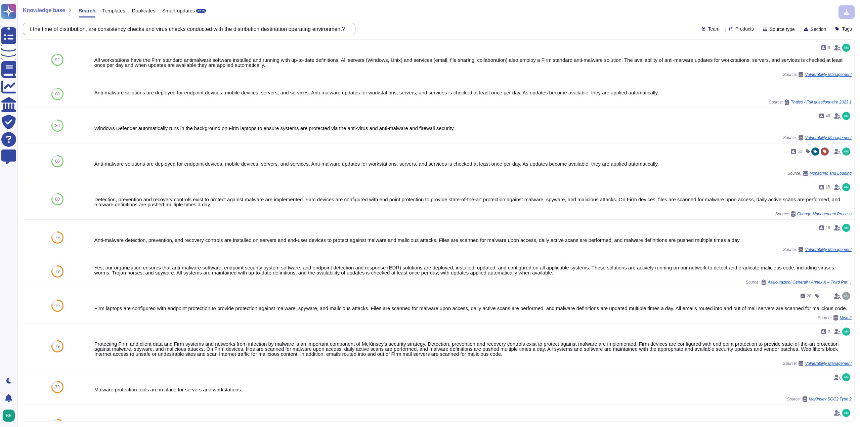
scroll to position [0, 0]
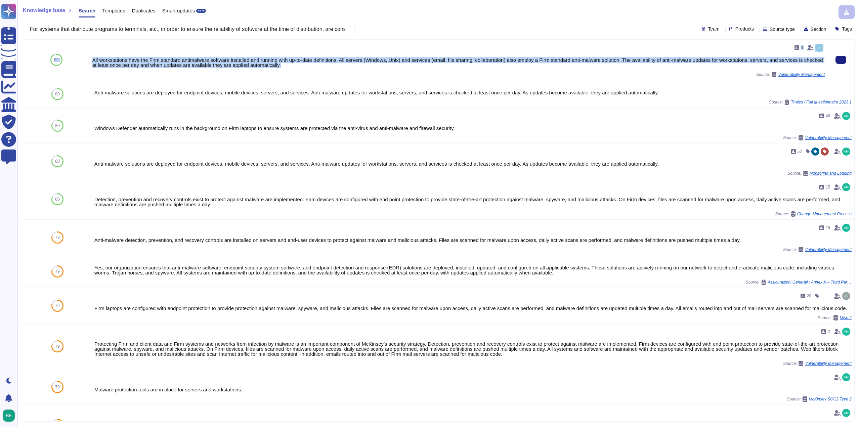
drag, startPoint x: 85, startPoint y: 57, endPoint x: 329, endPoint y: 66, distance: 244.7
click at [329, 66] on div "92 9 All workstations have the Firm standard antimalware software installed and…" at bounding box center [438, 60] width 831 height 41
click at [328, 66] on div "All workstations have the Firm standard antimalware software installed and runn…" at bounding box center [458, 62] width 732 height 10
drag, startPoint x: 319, startPoint y: 68, endPoint x: 93, endPoint y: 59, distance: 226.9
click at [93, 59] on div "9 All workstations have the Firm standard antimalware software installed and ru…" at bounding box center [458, 59] width 732 height 35
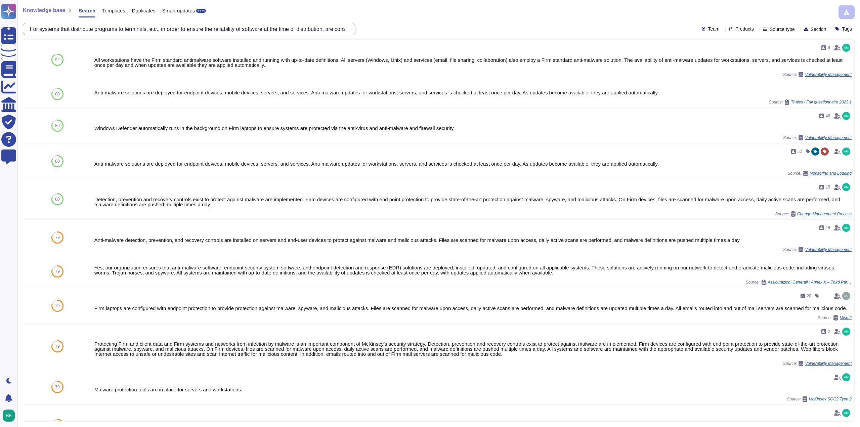
click at [266, 26] on input "For systems that distribute programs to terminals, etc., in order to ensure the…" at bounding box center [188, 29] width 322 height 12
paste input "Do you regularly back up audited logs"
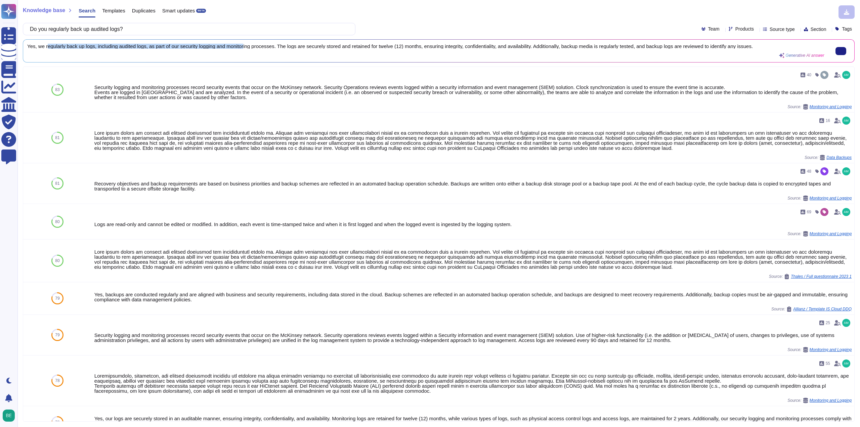
drag, startPoint x: 45, startPoint y: 46, endPoint x: 244, endPoint y: 45, distance: 198.2
click at [244, 45] on span "Yes, we regularly back up logs, including audited logs, as part of our security…" at bounding box center [425, 46] width 797 height 5
click at [842, 48] on button at bounding box center [840, 51] width 11 height 8
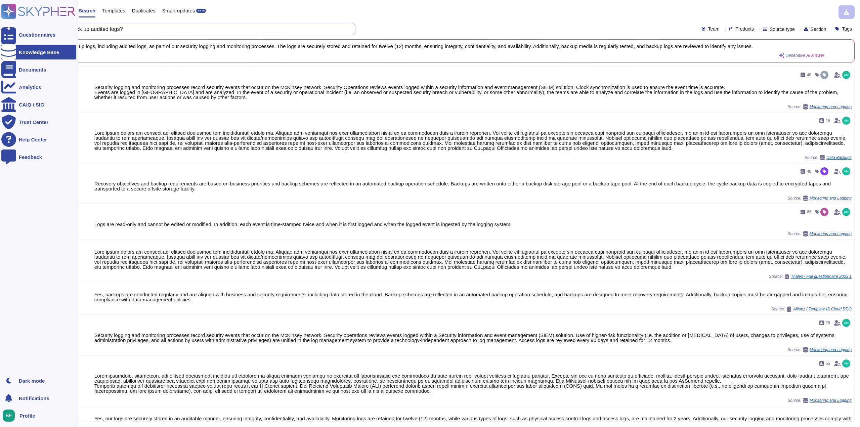
drag, startPoint x: 203, startPoint y: 32, endPoint x: 0, endPoint y: 35, distance: 203.3
click at [0, 35] on div "Questionnaires Knowledge Base Documents Analytics CAIQ / SIG Trust Center Help …" at bounding box center [430, 213] width 860 height 427
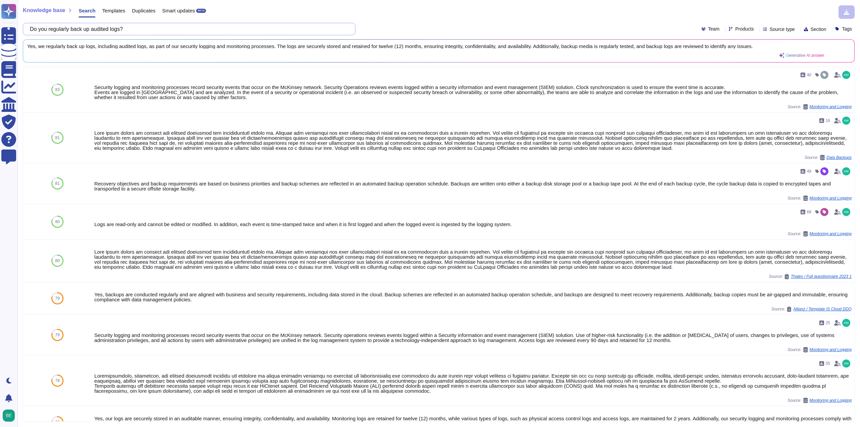
paste input "Whether the FCO has established a monitoring system and procedures and establis…"
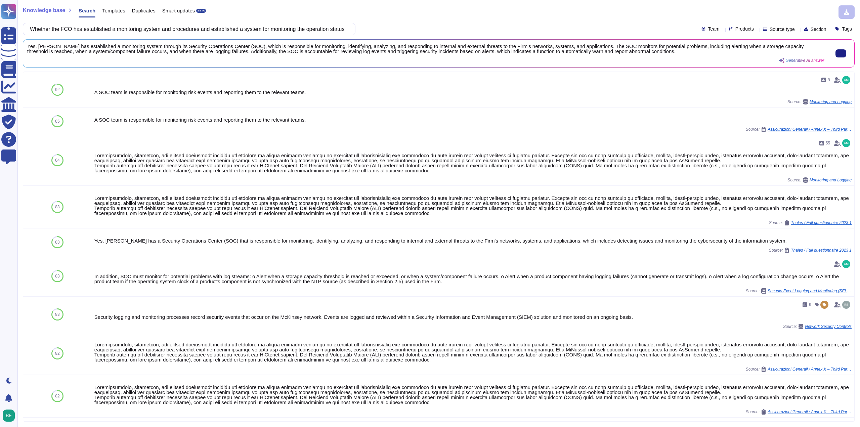
click at [39, 44] on span "Yes, [PERSON_NAME] has established a monitoring system through its Security Ope…" at bounding box center [425, 49] width 797 height 10
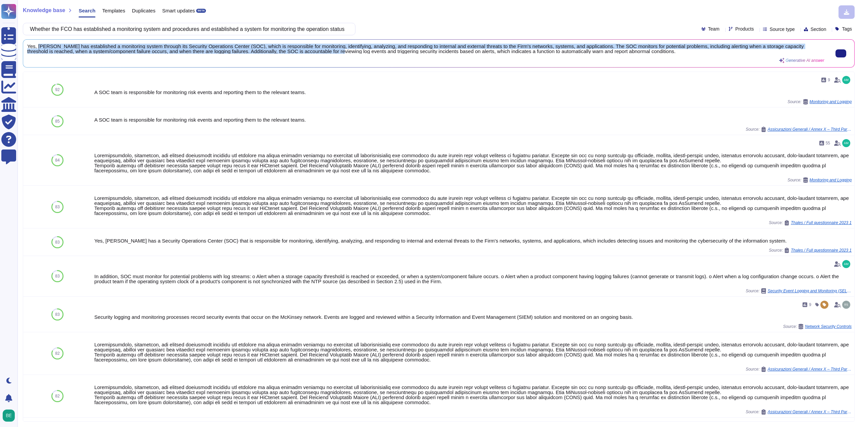
scroll to position [1, 0]
drag, startPoint x: 37, startPoint y: 45, endPoint x: 221, endPoint y: 57, distance: 184.1
click at [221, 57] on div "Yes, [PERSON_NAME] has established a monitoring system through its Security Ope…" at bounding box center [425, 53] width 797 height 19
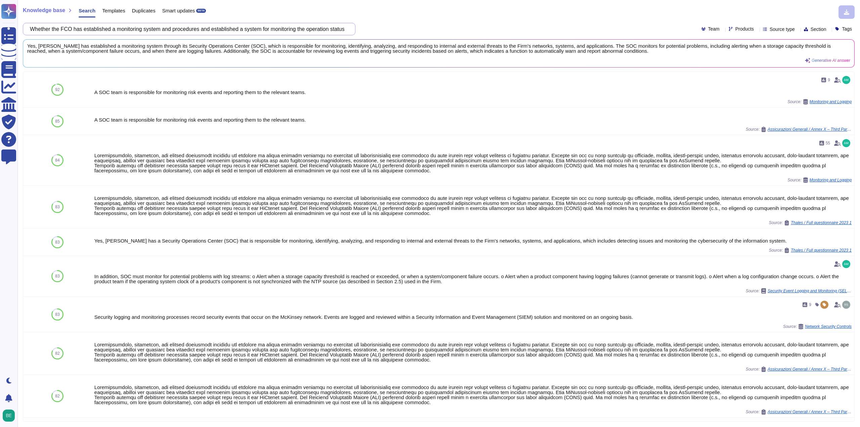
click at [147, 34] on input "Whether the FCO has established a monitoring system and procedures and establis…" at bounding box center [188, 29] width 322 height 12
paste input "Do you systematically collect and analyze cyber security events for specific in…"
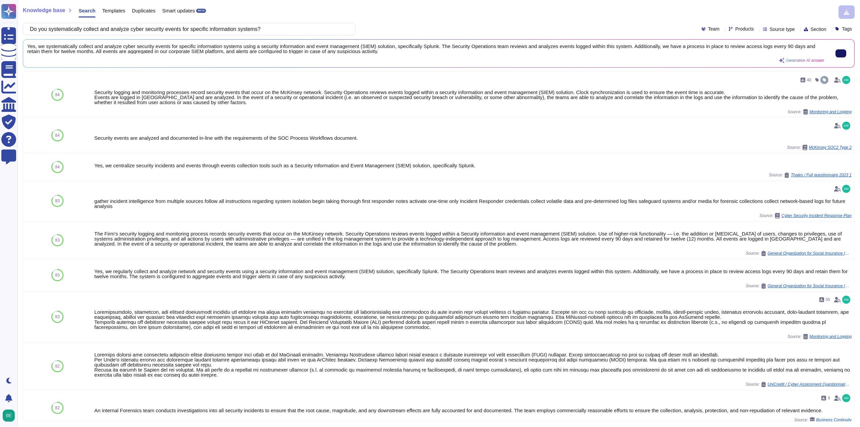
click at [841, 53] on button at bounding box center [840, 53] width 11 height 8
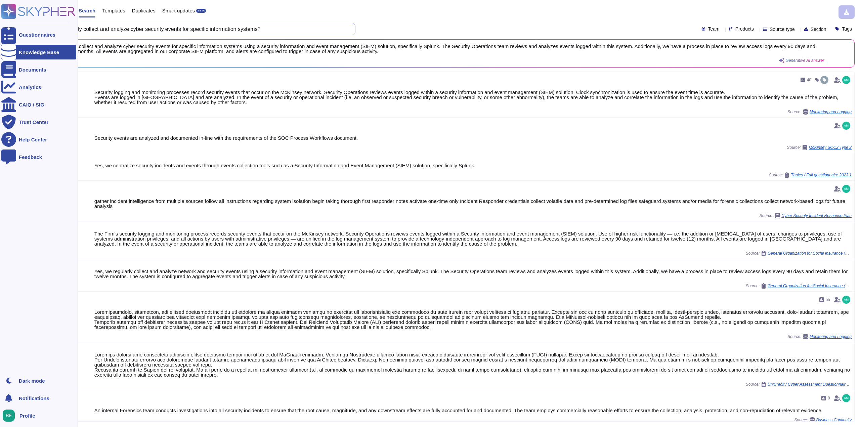
drag, startPoint x: 264, startPoint y: 28, endPoint x: 0, endPoint y: 36, distance: 264.5
click at [0, 36] on div "Questionnaires Knowledge Base Documents Analytics CAIQ / SIG Trust Center Help …" at bounding box center [430, 213] width 860 height 427
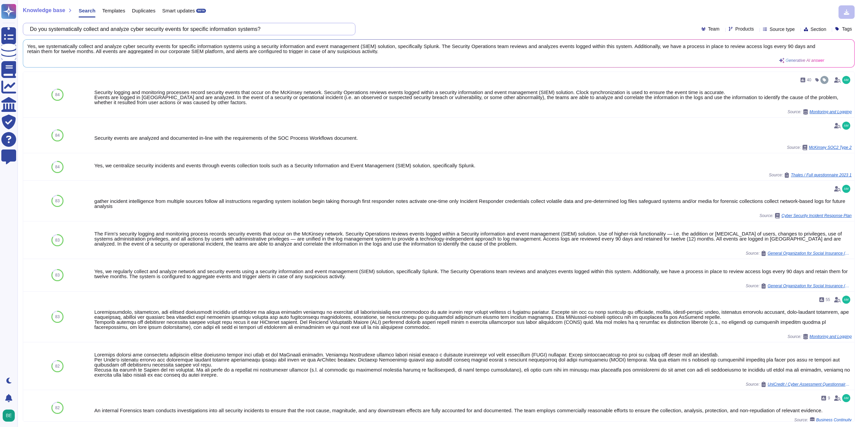
paste input "keep network services to a minimum and limit external intrusion"
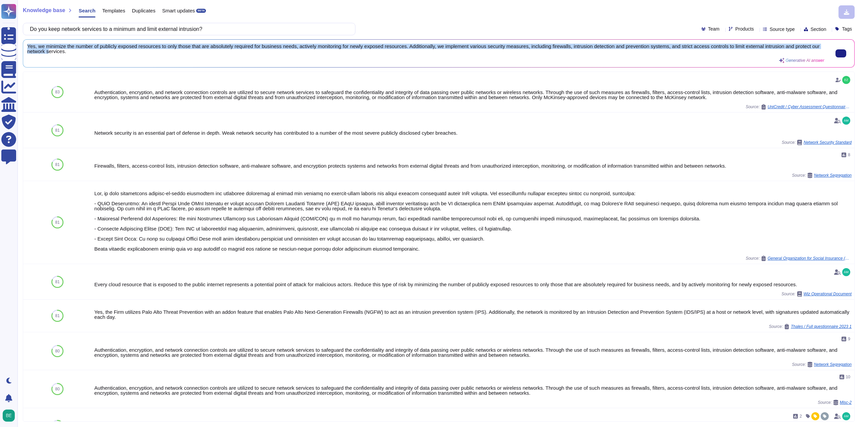
drag, startPoint x: 27, startPoint y: 43, endPoint x: 49, endPoint y: 51, distance: 23.7
click at [49, 51] on div "Yes, we minimize the number of publicly exposed resources to only those that ar…" at bounding box center [438, 54] width 831 height 28
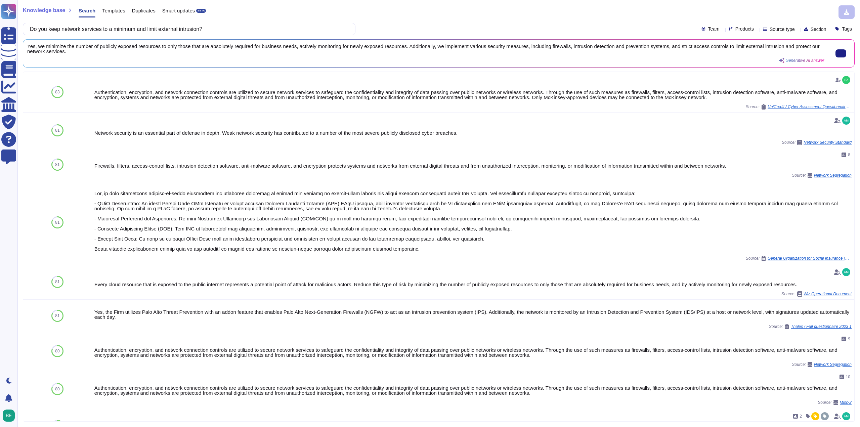
click at [91, 54] on div "Yes, we minimize the number of publicly exposed resources to only those that ar…" at bounding box center [425, 53] width 797 height 19
drag, startPoint x: 82, startPoint y: 54, endPoint x: 99, endPoint y: 54, distance: 16.5
click at [99, 54] on div "Yes, we minimize the number of publicly exposed resources to only those that ar…" at bounding box center [425, 53] width 797 height 19
click at [837, 49] on button at bounding box center [840, 53] width 11 height 8
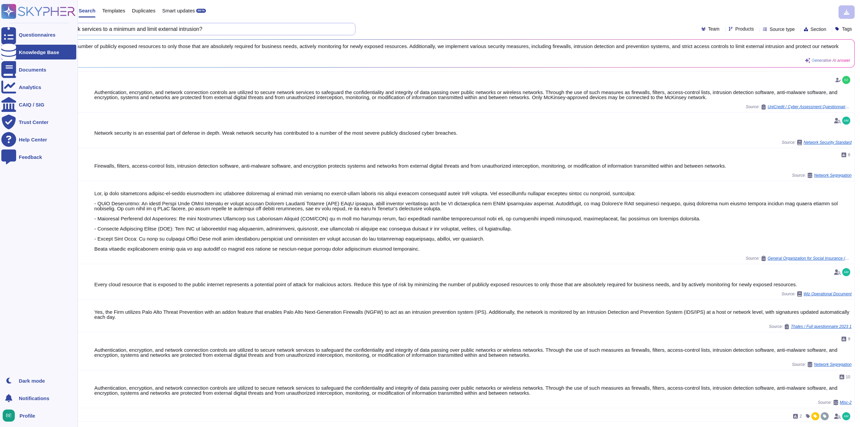
drag, startPoint x: 226, startPoint y: 31, endPoint x: 0, endPoint y: 45, distance: 226.2
click at [0, 43] on div "Questionnaires Knowledge Base Documents Analytics CAIQ / SIG Trust Center Help …" at bounding box center [430, 213] width 860 height 427
paste input "periodically conducts penetration tests on web applications and networks throug…"
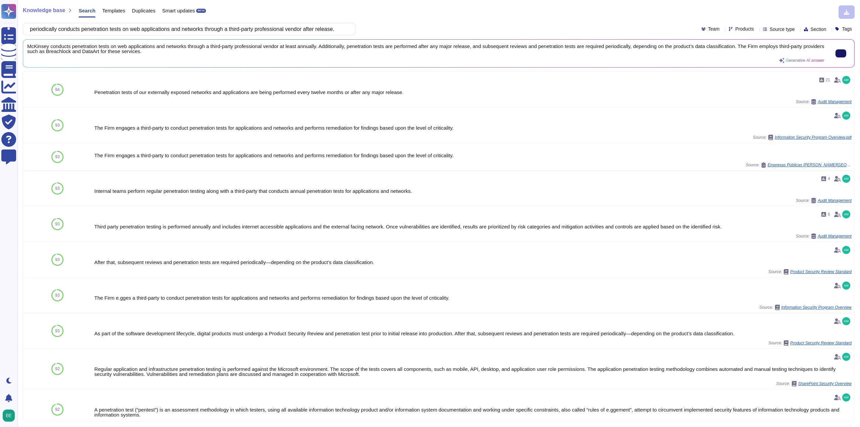
click at [841, 53] on icon at bounding box center [841, 53] width 0 height 0
click at [268, 30] on input "periodically conducts penetration tests on web applications and networks throug…" at bounding box center [188, 29] width 322 height 12
click at [269, 30] on input "periodically conducts penetration tests on web applications and networks throug…" at bounding box center [188, 29] width 322 height 12
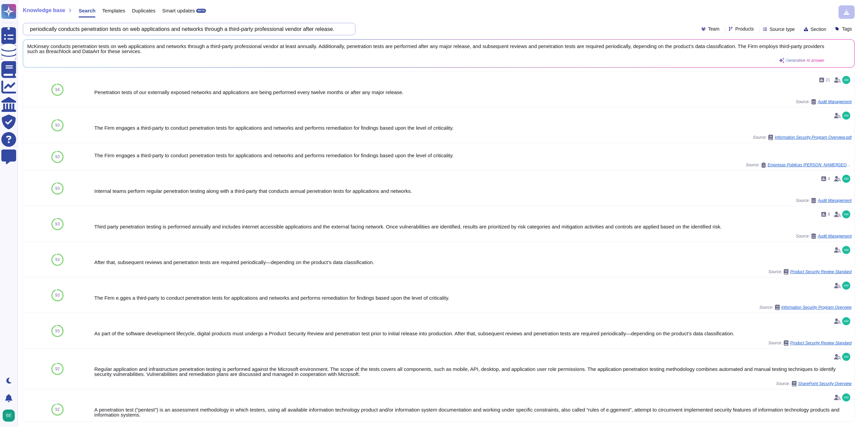
click at [269, 30] on input "periodically conducts penetration tests on web applications and networks throug…" at bounding box center [188, 29] width 322 height 12
paste input "Do you have in place measures to address the vulnerability detected by penetrat…"
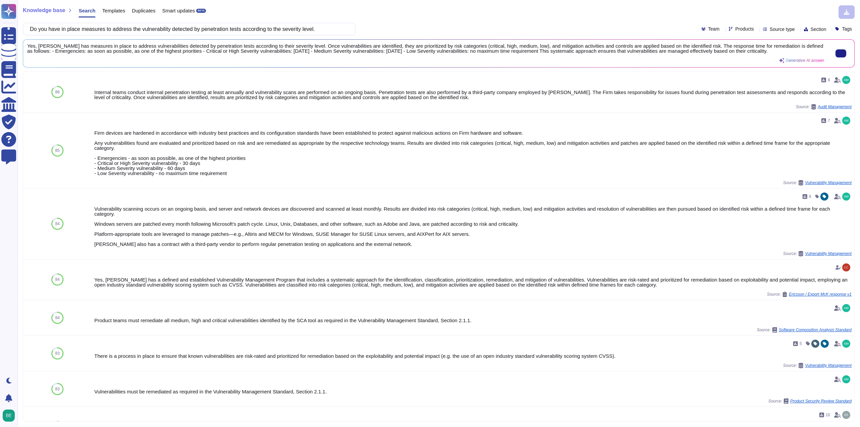
scroll to position [0, 0]
drag, startPoint x: 37, startPoint y: 44, endPoint x: 795, endPoint y: 50, distance: 758.2
click at [795, 50] on span "Yes, [PERSON_NAME] has measures in place to address vulnerabilities detected by…" at bounding box center [425, 49] width 797 height 10
click at [110, 51] on span "Yes, [PERSON_NAME] has measures in place to address vulnerabilities detected by…" at bounding box center [425, 49] width 797 height 10
click at [165, 28] on input "Do you have in place measures to address the vulnerability detected by penetrat…" at bounding box center [188, 29] width 322 height 12
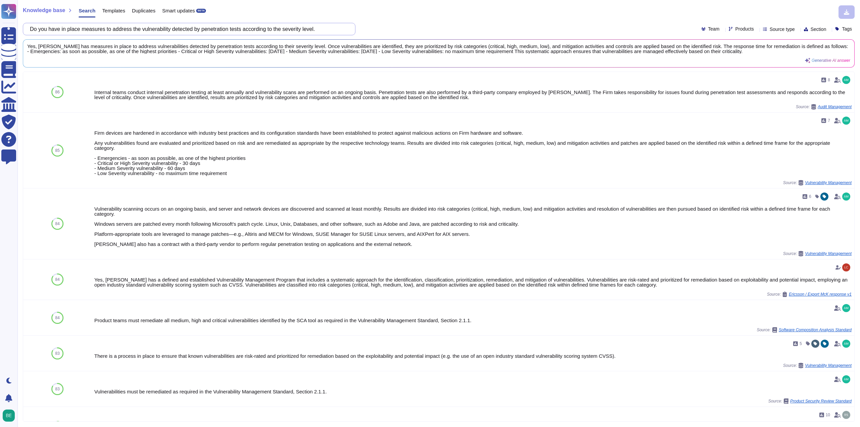
click at [165, 28] on input "Do you have in place measures to address the vulnerability detected by penetrat…" at bounding box center [188, 29] width 322 height 12
paste input "install an external firewall at each point of access with the Internet in order…"
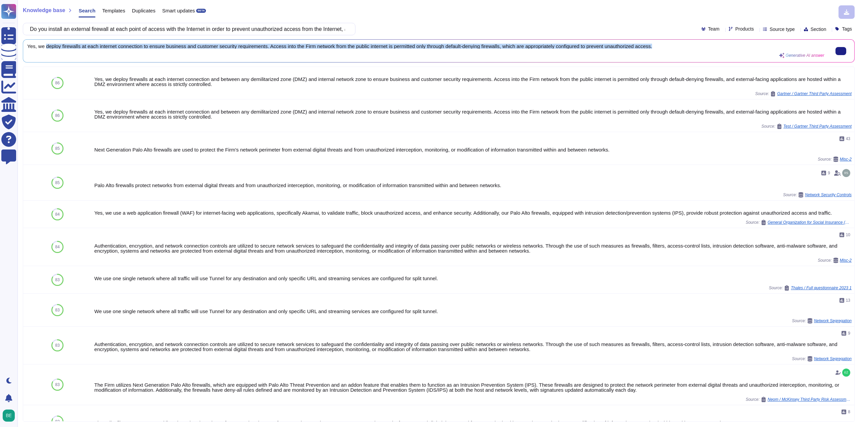
drag, startPoint x: 45, startPoint y: 46, endPoint x: 674, endPoint y: 48, distance: 628.8
click at [674, 48] on span "Yes, we deploy firewalls at each internet connection to ensure business and cus…" at bounding box center [425, 46] width 797 height 5
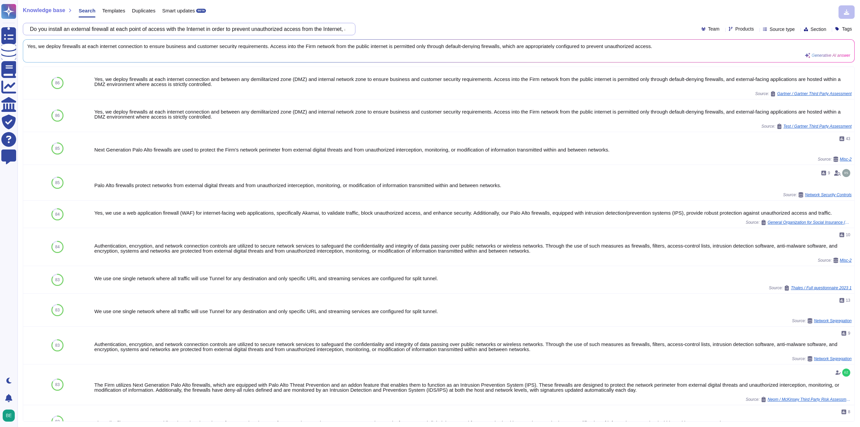
click at [181, 26] on input "Do you install an external firewall at each point of access with the Internet i…" at bounding box center [188, 29] width 322 height 12
paste input "It is necessary to prepare necessary documents for appropriate operation of the…"
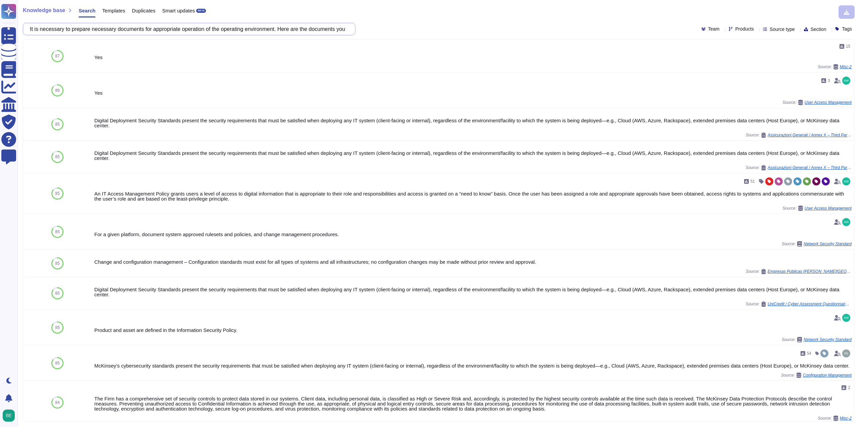
click at [156, 28] on input "It is necessary to prepare necessary documents for appropriate operation of the…" at bounding box center [188, 29] width 322 height 12
click at [156, 27] on input "It is necessary to prepare necessary documents for appropriate operation of the…" at bounding box center [188, 29] width 322 height 12
paste input "n order to operate information systems accurately and safely, have you prepared…"
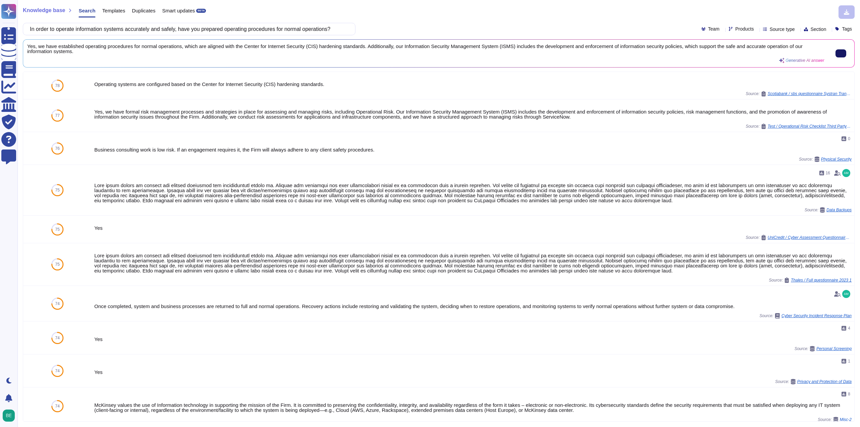
click at [838, 57] on button at bounding box center [840, 53] width 11 height 8
click at [233, 30] on input "In order to operate information systems accurately and safely, have you prepare…" at bounding box center [188, 29] width 322 height 12
click at [234, 29] on input "In order to operate information systems accurately and safely, have you prepare…" at bounding box center [188, 29] width 322 height 12
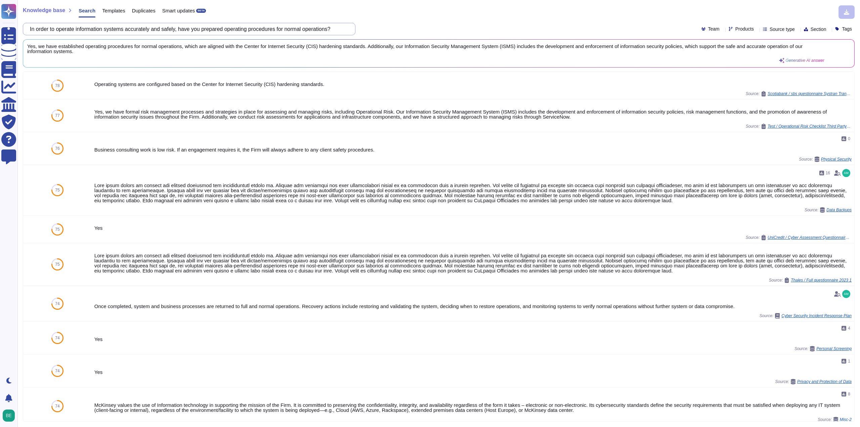
paste input "the event of remote access to the internal (your company) OA environment via th…"
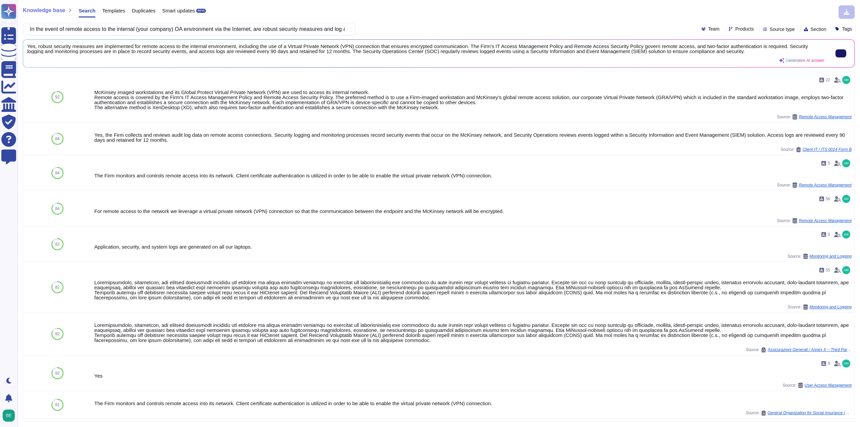
click at [841, 53] on icon at bounding box center [841, 53] width 0 height 0
click at [237, 33] on input "In the event of remote access to the internal (your company) OA environment via…" at bounding box center [188, 29] width 322 height 12
paste input "Do you encrypt your hard drives? When handling personal and customer informatio…"
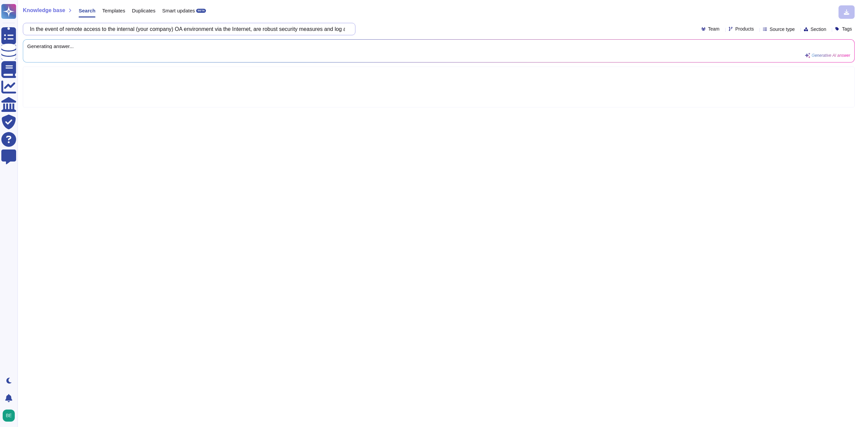
scroll to position [0, 2]
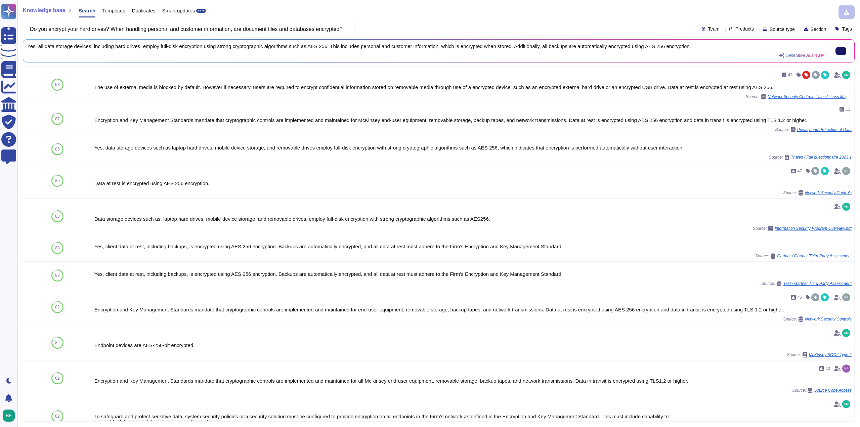
click at [844, 47] on button at bounding box center [840, 51] width 11 height 8
click at [222, 28] on input "Do you encrypt your hard drives? When handling personal and customer informatio…" at bounding box center [188, 29] width 322 height 12
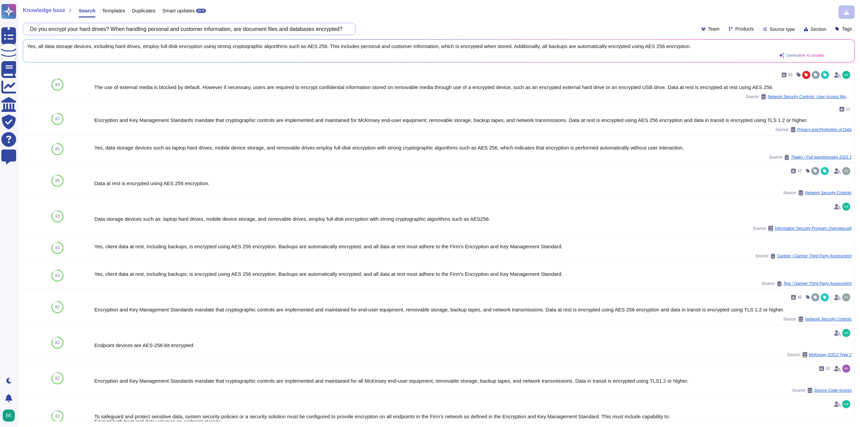
paste input "use external storage devices or portable storage media to prevent information f…"
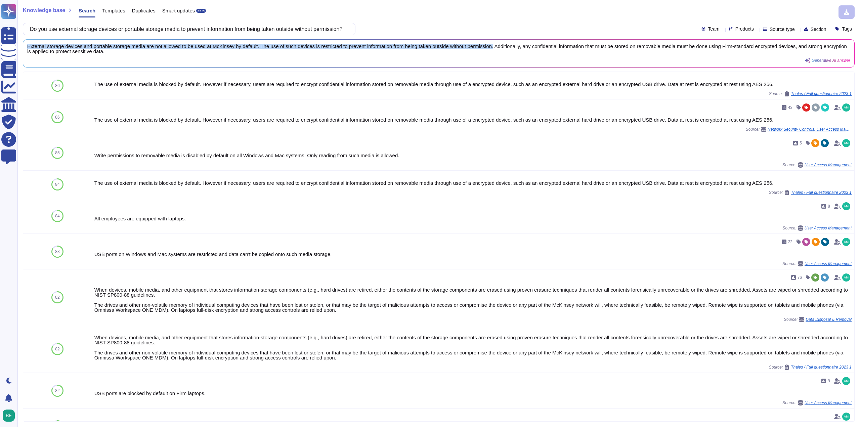
drag, startPoint x: 28, startPoint y: 45, endPoint x: 493, endPoint y: 43, distance: 464.9
click at [493, 43] on div "External storage devices and portable storage media are not allowed to be used …" at bounding box center [438, 54] width 831 height 28
click at [249, 31] on input "Do you use external storage devices or portable storage media to prevent inform…" at bounding box center [188, 29] width 322 height 12
click at [249, 30] on input "Do you use external storage devices or portable storage media to prevent inform…" at bounding box center [188, 29] width 322 height 12
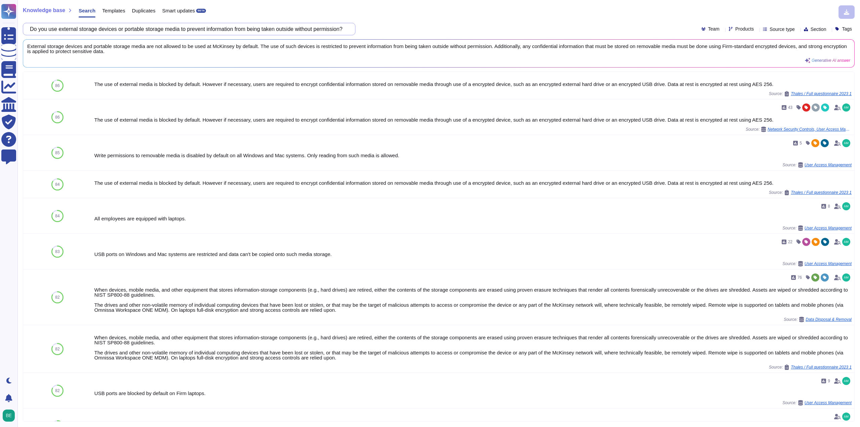
paste input "Do you provide functions such as disconnecting from the network or automaticall…"
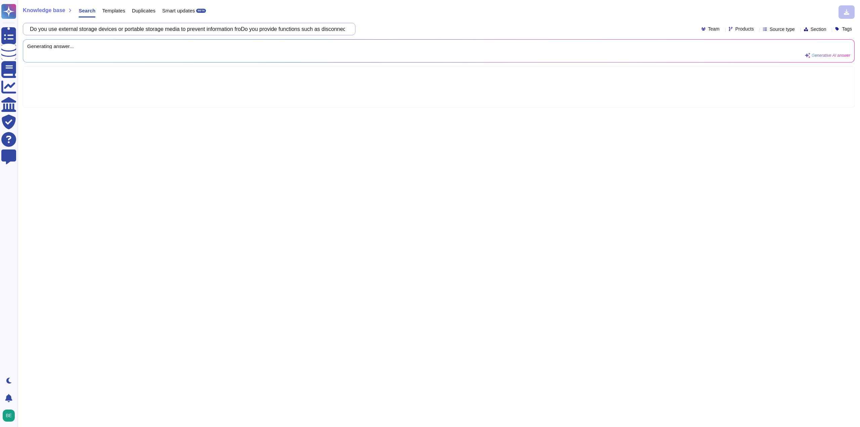
scroll to position [0, 434]
click at [248, 28] on input "Do you use external storage devices or portable storage media to prevent inform…" at bounding box center [188, 29] width 322 height 12
click at [249, 28] on input "Do you use external storage devices or portable storage media to prevent inform…" at bounding box center [188, 29] width 322 height 12
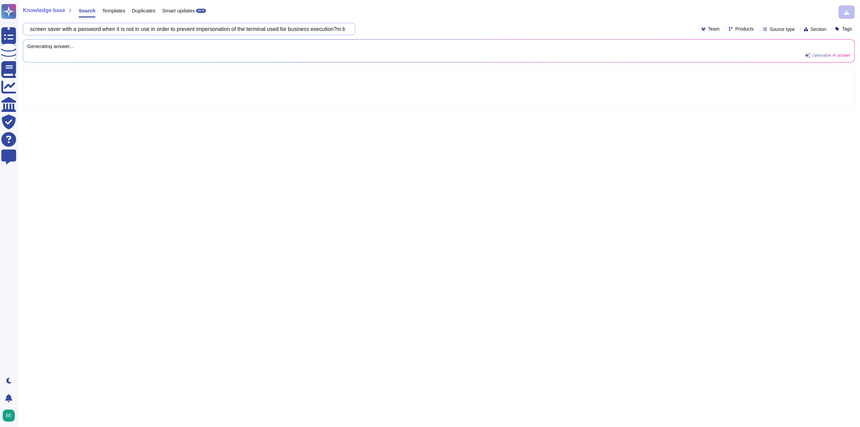
paste input "provide functions such as disconnecting from the network or automatically locki…"
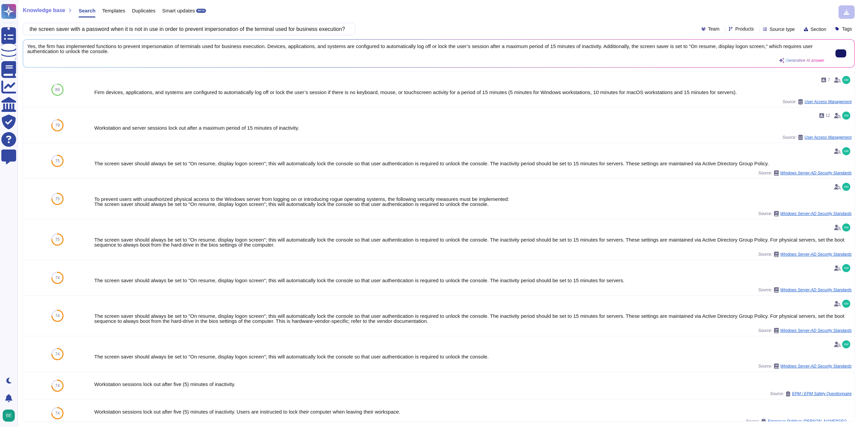
click at [841, 53] on icon at bounding box center [841, 53] width 0 height 0
click at [206, 35] on input "Do you provide functions such as disconnecting from the network or automaticall…" at bounding box center [188, 29] width 322 height 12
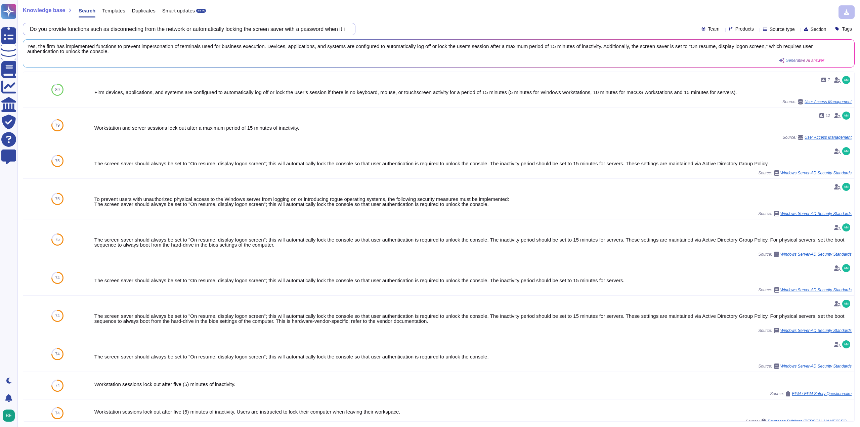
paste input "Identify access control owners for files and databases that handle sensitive in…"
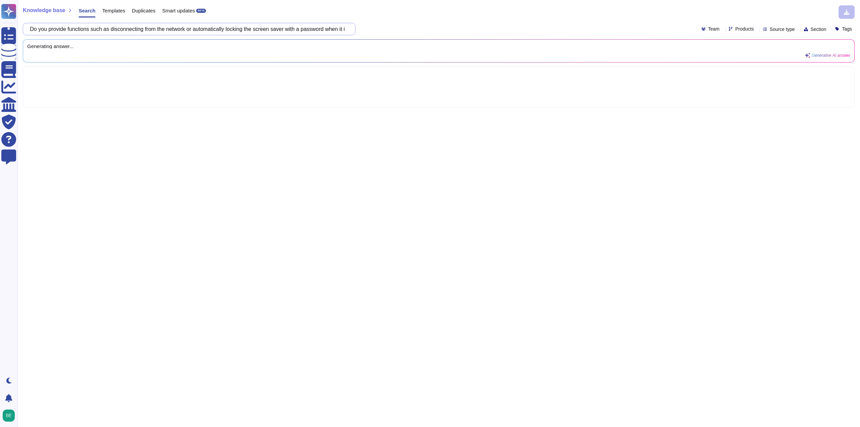
scroll to position [0, 262]
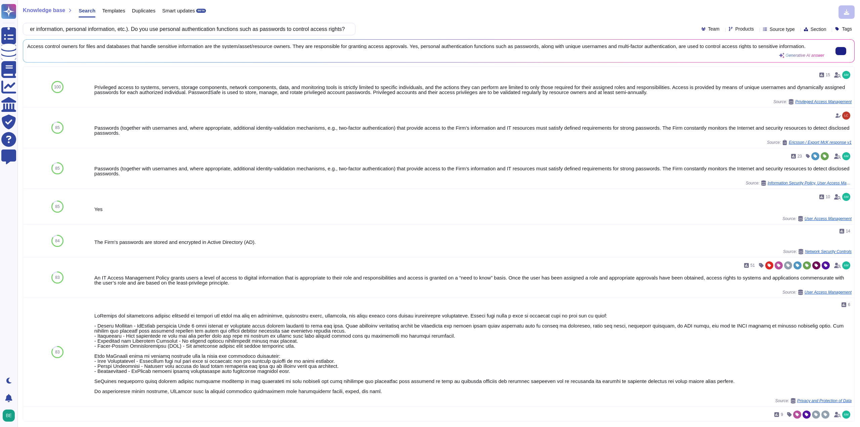
click at [179, 26] on input "Identify access control owners for files and databases that handle sensitive in…" at bounding box center [188, 29] width 322 height 12
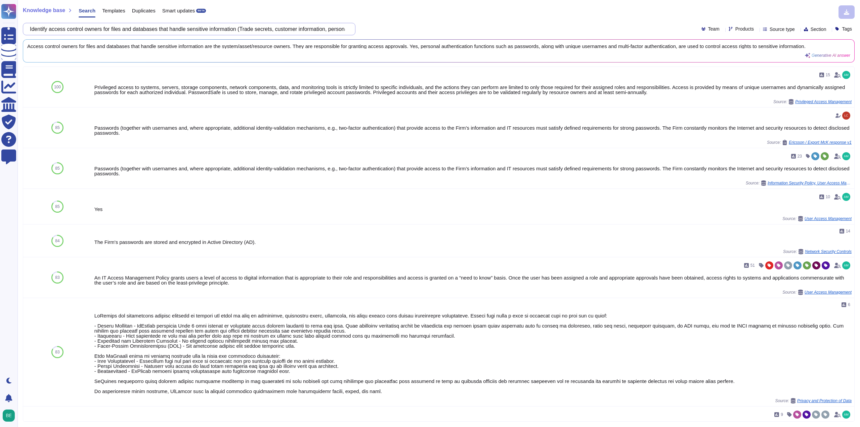
paste input "Have you carried out annual review and update of your information security poli…"
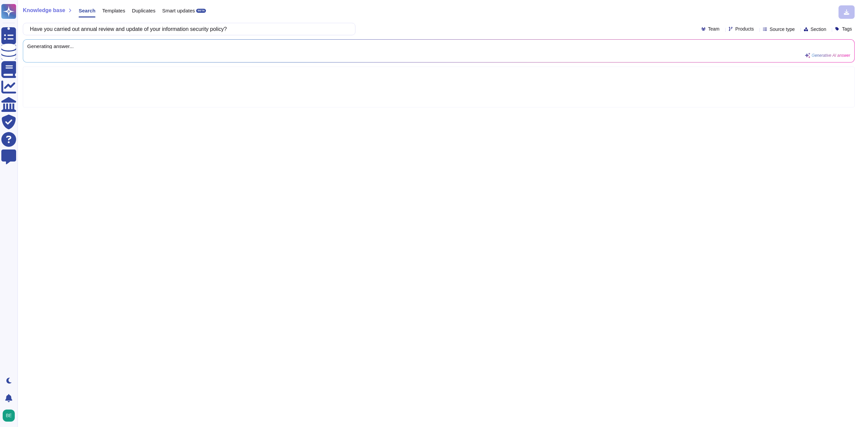
type input "Have you carried out annual review and update of your information security poli…"
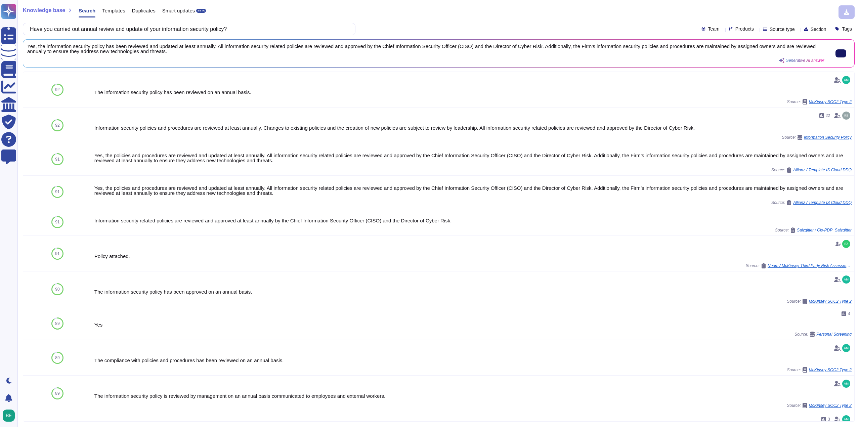
click at [841, 53] on button at bounding box center [840, 53] width 11 height 8
